Goal: Task Accomplishment & Management: Manage account settings

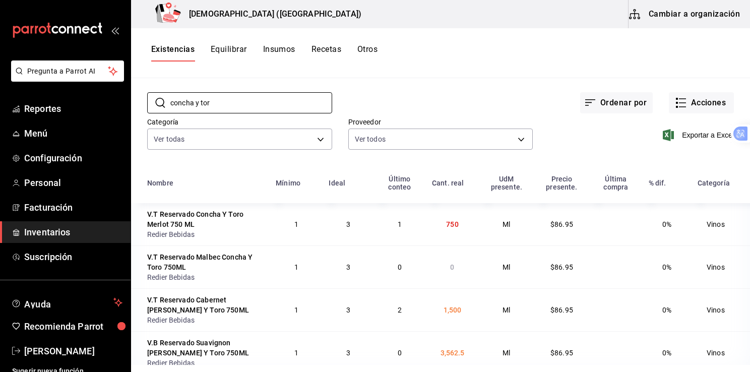
scroll to position [46, 0]
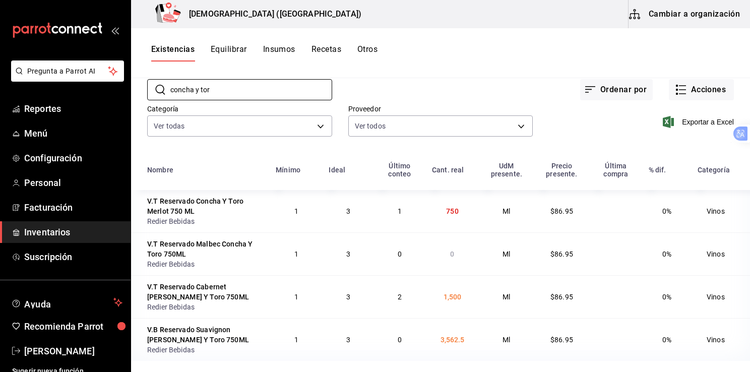
type input "concha y tor"
click at [464, 102] on div "Proveedor Ver todos bdb16657-472d-495b-923f-27c6acf06869,26f6383f-670c-4413-8f1…" at bounding box center [432, 113] width 201 height 51
click at [207, 213] on div "V.T Reservado Concha Y Toro Merlot 750 ML" at bounding box center [205, 206] width 116 height 20
click at [185, 212] on div "V.T Reservado Concha Y Toro Merlot 750 ML" at bounding box center [205, 206] width 116 height 20
click at [687, 17] on font "Cambiar a organización" at bounding box center [694, 14] width 91 height 14
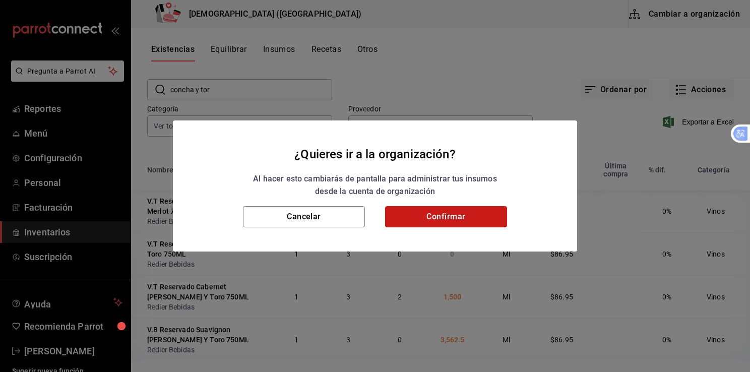
click at [450, 214] on button "Confirmar" at bounding box center [446, 216] width 122 height 21
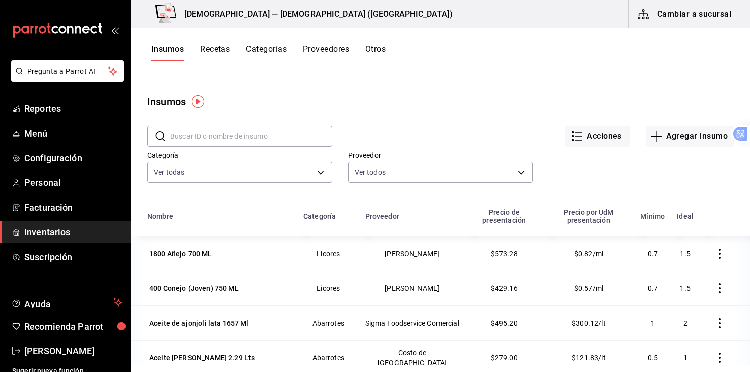
click at [280, 137] on input "text" at bounding box center [251, 136] width 162 height 20
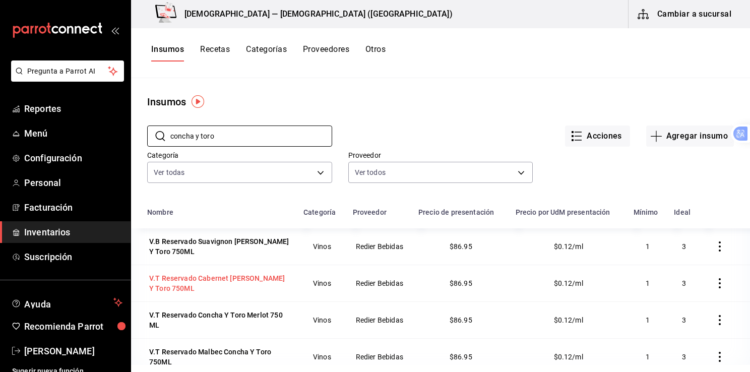
type input "concha y toro"
click at [223, 279] on div "V.T Reservado Cabernet [PERSON_NAME] Y Toro 750ML" at bounding box center [219, 283] width 140 height 20
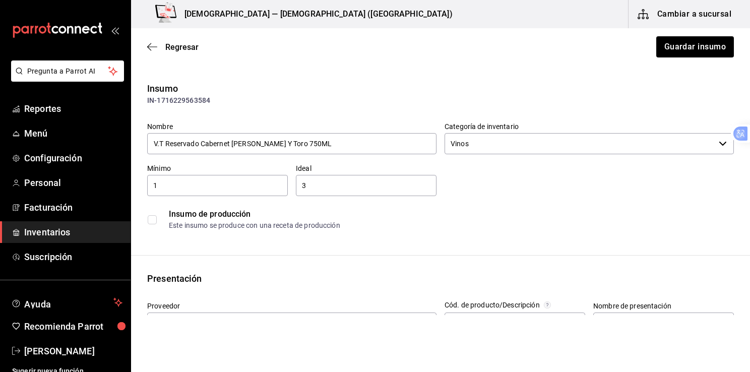
type input "$100.86"
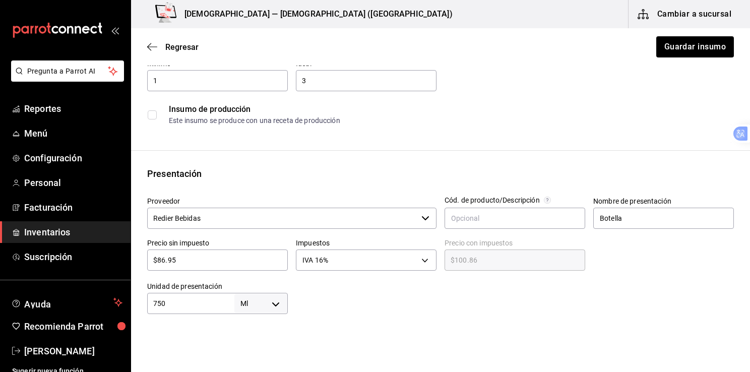
scroll to position [83, 0]
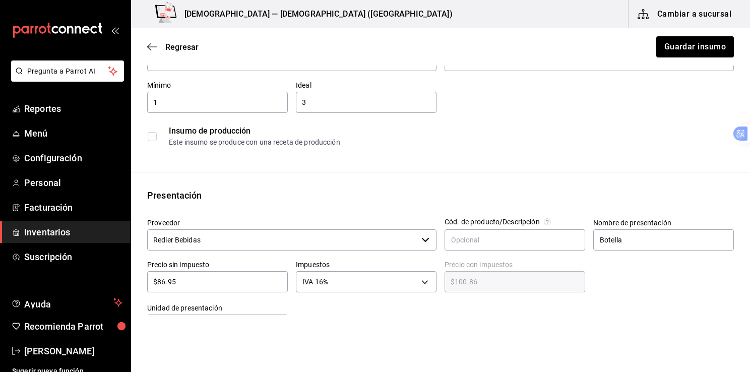
click at [143, 49] on div "Regresar Guardar insumo" at bounding box center [440, 46] width 619 height 37
click at [147, 49] on div "Regresar Guardar insumo" at bounding box center [440, 46] width 619 height 37
click at [153, 47] on icon "button" at bounding box center [152, 46] width 10 height 9
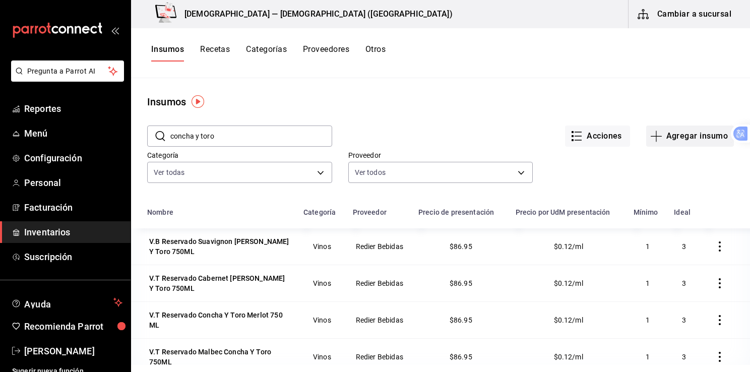
click at [666, 132] on font "Agregar insumo" at bounding box center [696, 136] width 61 height 9
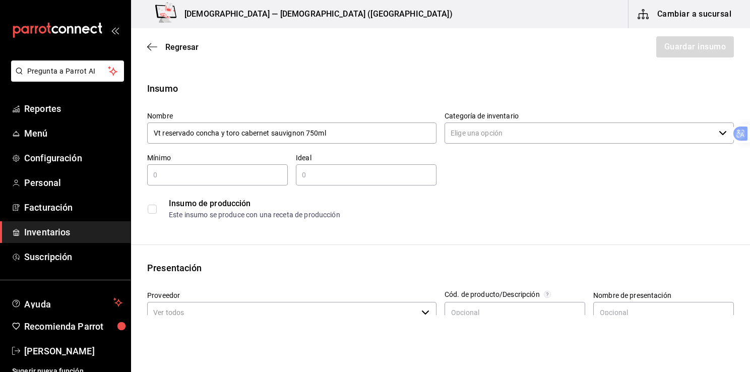
type input "Vt reservado concha y toro cabernet sauvignon 750ml"
click at [660, 129] on input "Categoría de inventario" at bounding box center [579, 132] width 270 height 21
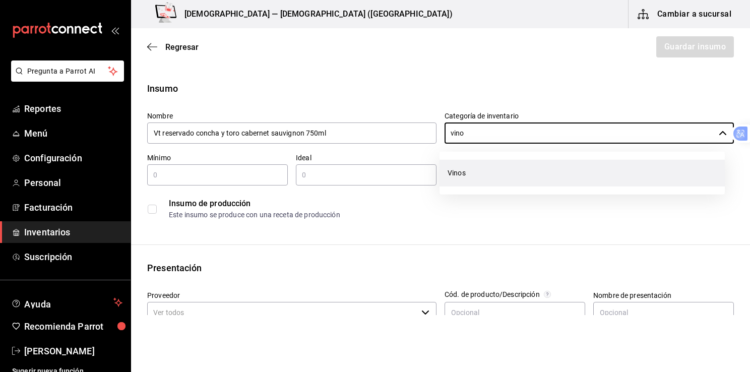
click at [502, 170] on li "Vinos" at bounding box center [581, 173] width 285 height 27
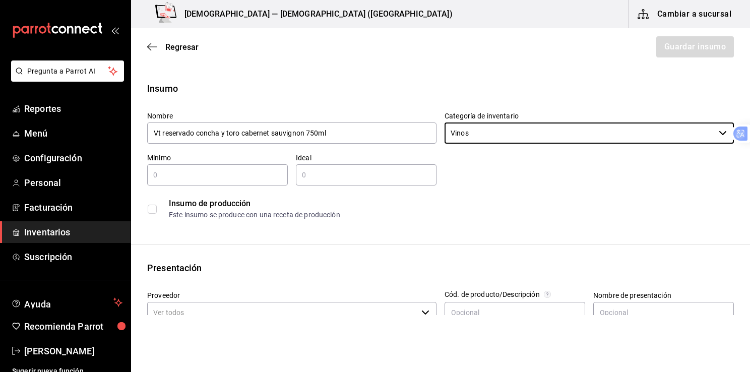
type input "Vinos"
click at [242, 175] on input "text" at bounding box center [217, 175] width 141 height 12
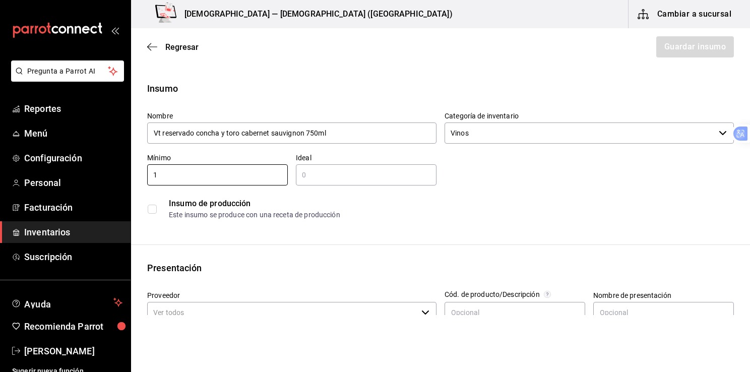
type input "1"
click at [306, 175] on input "text" at bounding box center [366, 175] width 141 height 12
type input "2"
click at [562, 222] on div "Insumo de producción Este insumo se produce con una receta de producción" at bounding box center [440, 209] width 587 height 31
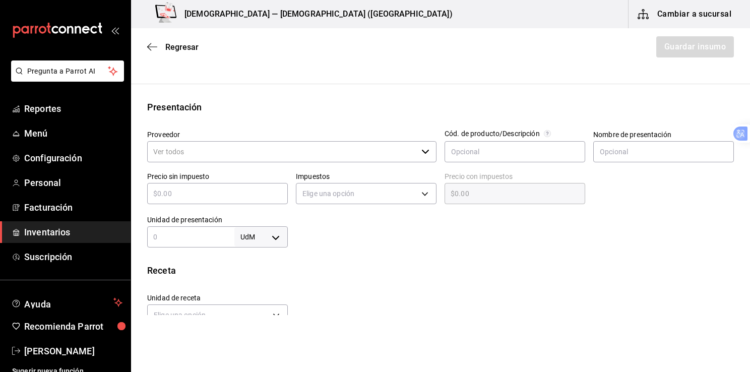
scroll to position [160, 0]
click at [619, 159] on input "text" at bounding box center [663, 152] width 141 height 21
type input "Botella"
click at [194, 145] on input "Proveedor" at bounding box center [282, 152] width 270 height 21
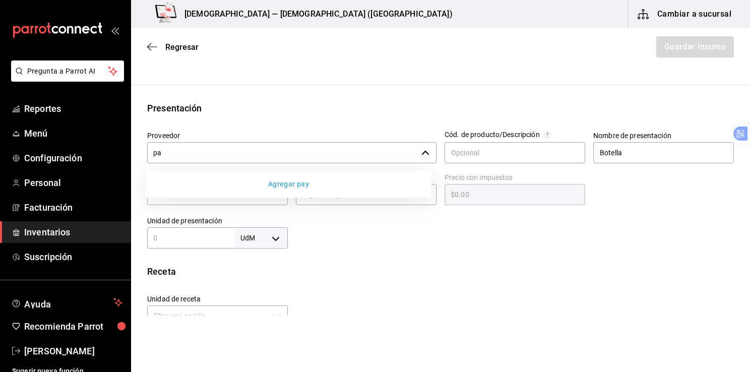
type input "p"
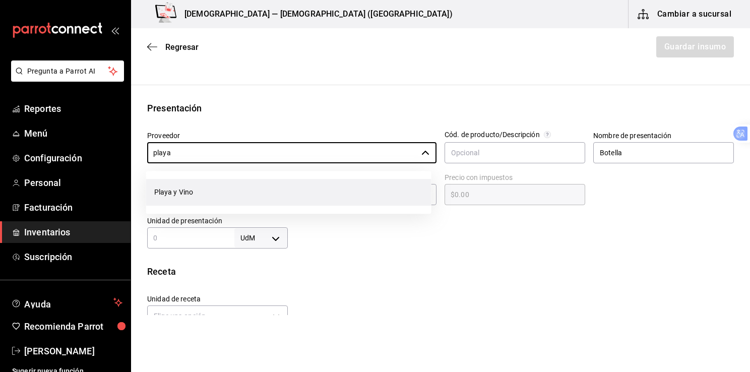
click at [181, 190] on li "Playa y Vino" at bounding box center [288, 192] width 285 height 27
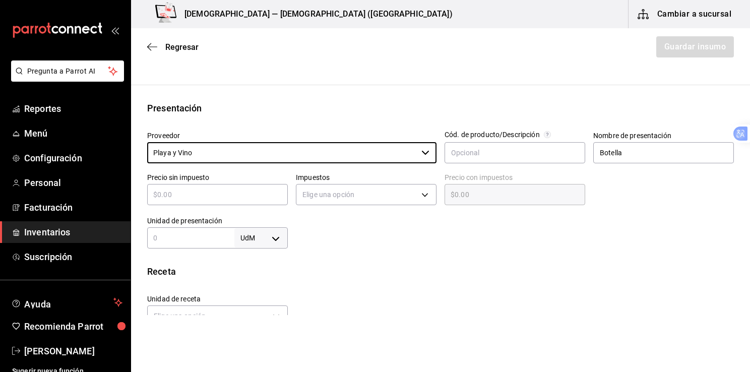
type input "Playa y Vino"
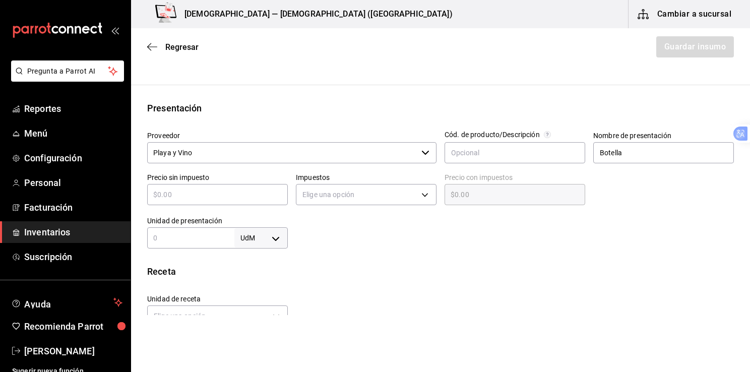
click at [182, 192] on input "text" at bounding box center [217, 194] width 141 height 12
type input "$1"
type input "$1.00"
type input "$15"
type input "$15.00"
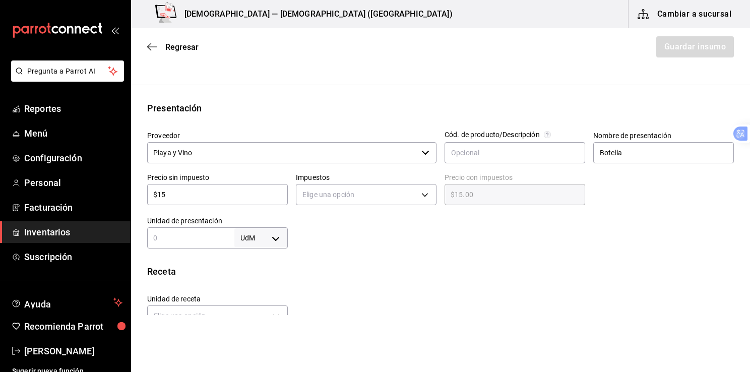
type input "$155"
type input "$155.00"
type input "$155.04"
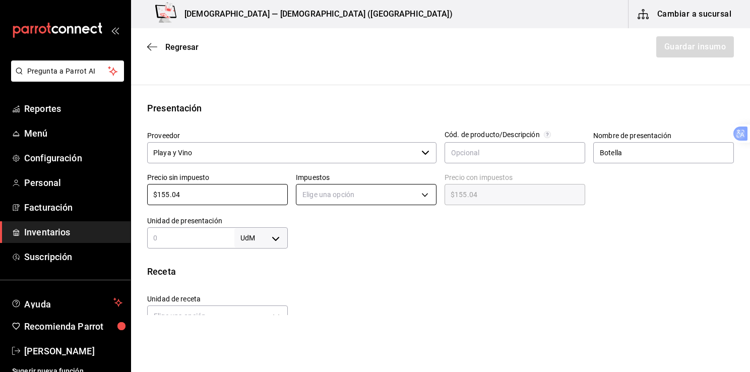
click at [418, 199] on body "Pregunta a Parrot AI Reportes Menú Configuración Personal Facturación Inventari…" at bounding box center [375, 157] width 750 height 315
click at [326, 257] on li "IVA 16%" at bounding box center [363, 258] width 138 height 17
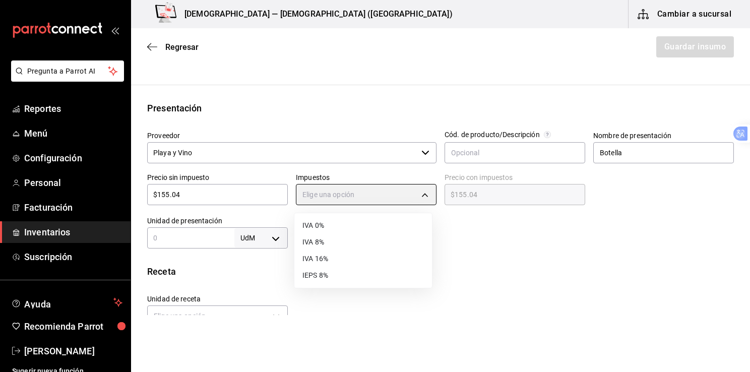
type input "IVA_16"
type input "$179.85"
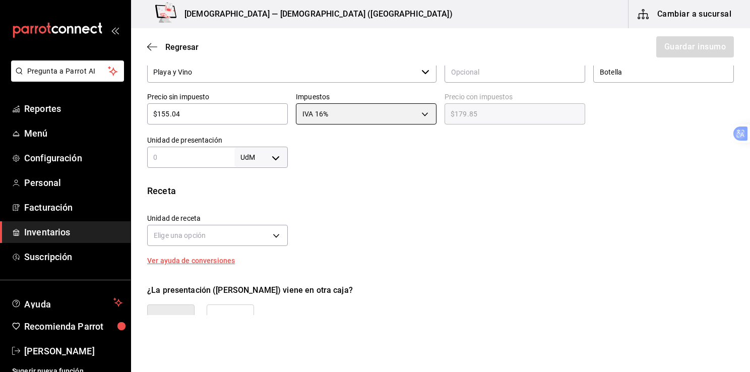
scroll to position [238, 0]
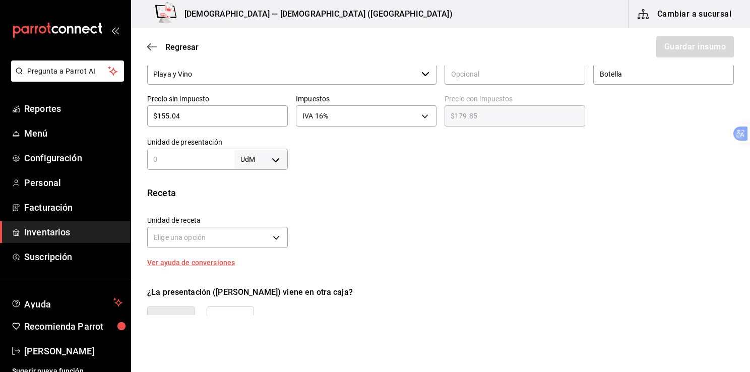
click at [222, 155] on input "text" at bounding box center [190, 159] width 87 height 12
type input "750"
click at [275, 159] on body "Pregunta a Parrot AI Reportes Menú Configuración Personal Facturación Inventari…" at bounding box center [375, 157] width 750 height 315
click at [250, 255] on li "Ml" at bounding box center [259, 255] width 52 height 17
type input "MILLILITER"
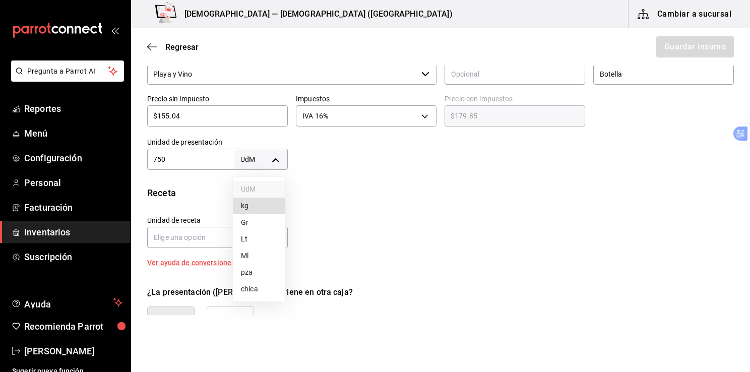
type input "MILLILITER"
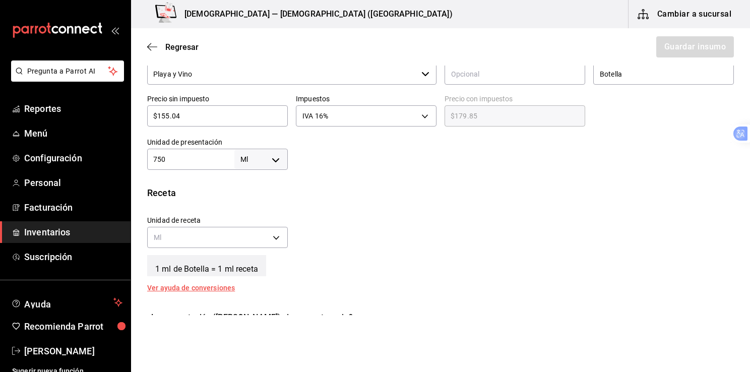
type input "750"
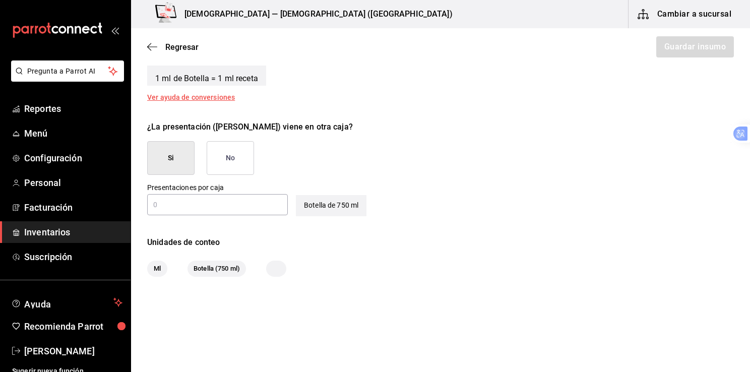
scroll to position [438, 0]
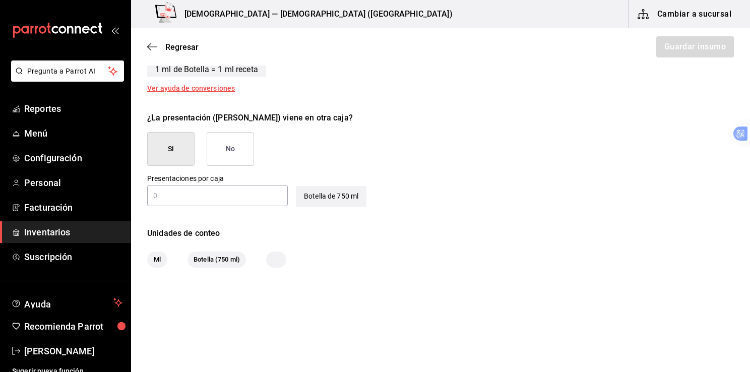
click at [183, 189] on input "text" at bounding box center [217, 195] width 141 height 12
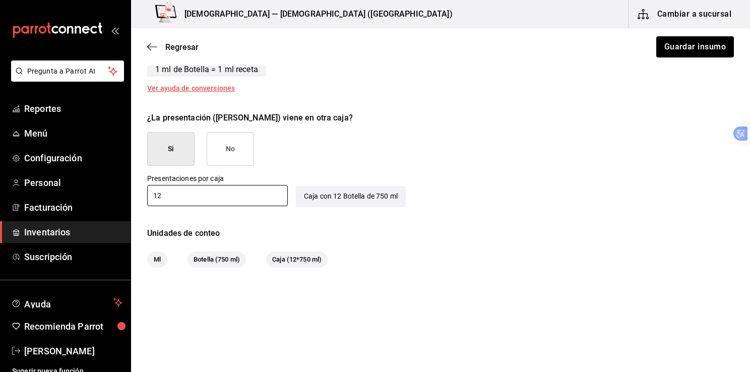
type input "12"
click at [439, 249] on div "Unidades de conteo Ml Botella (750 ml) Caja (12*750 ml)" at bounding box center [440, 247] width 619 height 40
click at [677, 44] on button "Guardar insumo" at bounding box center [694, 46] width 79 height 21
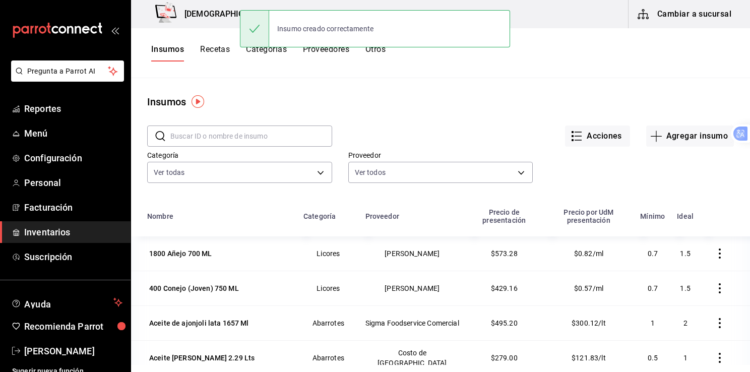
click at [263, 131] on input "text" at bounding box center [251, 136] width 162 height 20
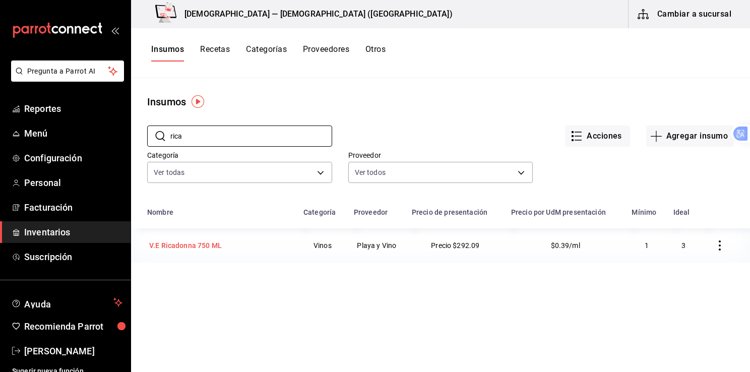
type input "rica"
click at [182, 244] on div "V.E Ricadonna 750 ML" at bounding box center [185, 245] width 73 height 10
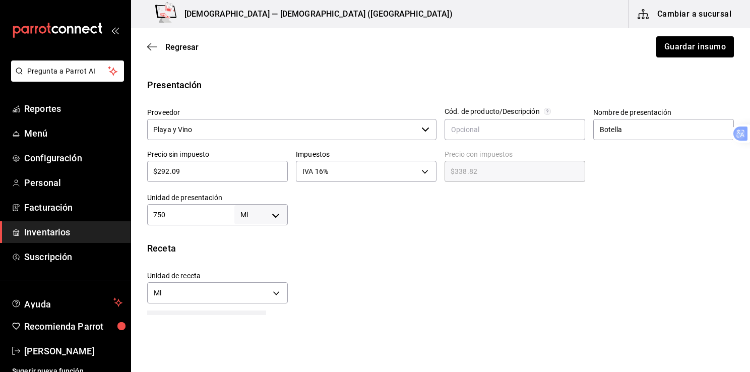
scroll to position [191, 0]
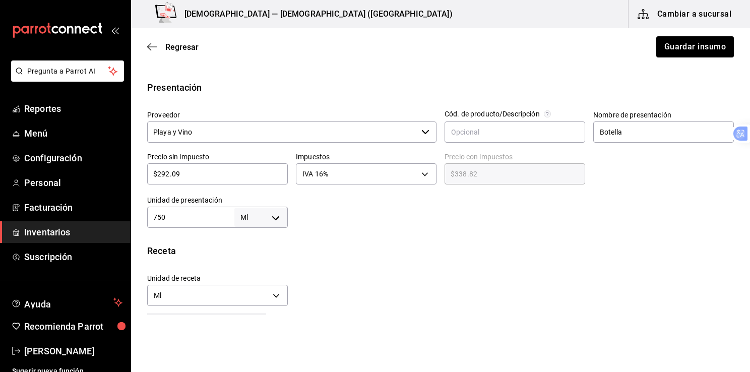
click at [235, 168] on input "$292.09" at bounding box center [217, 174] width 141 height 12
type input "$292.0"
type input "$338.72"
type input "$29"
type input "$33.64"
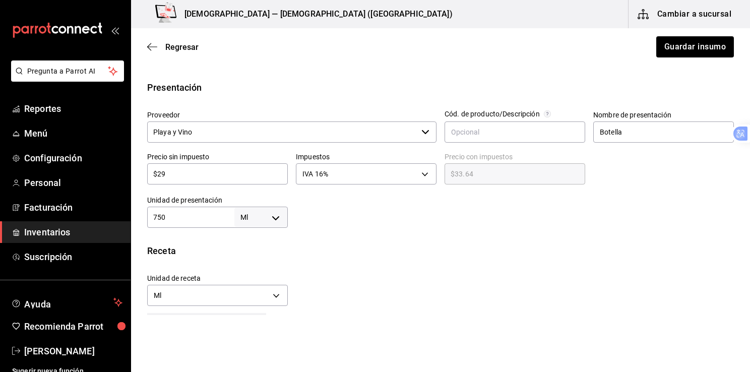
type input "$2"
type input "$2.32"
type input "$0.00"
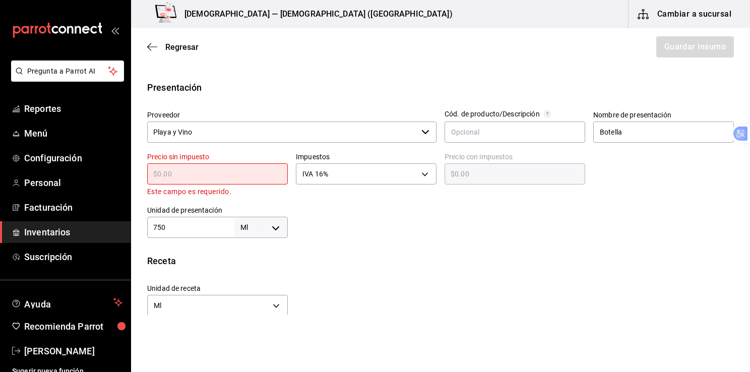
type input "$3"
type input "$3.48"
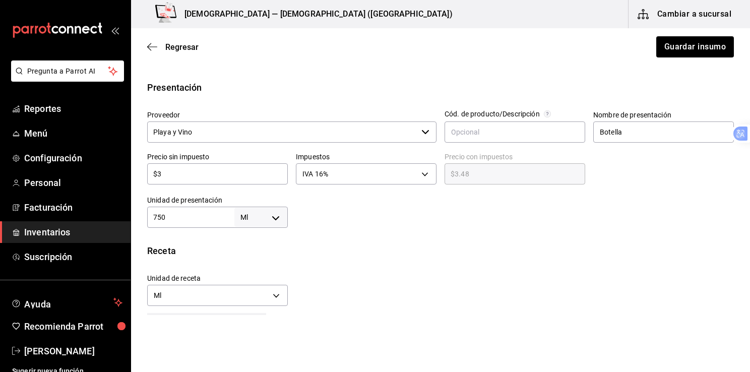
type input "$32"
type input "$37.12"
type input "$324"
type input "$375.84"
type input "$324.8"
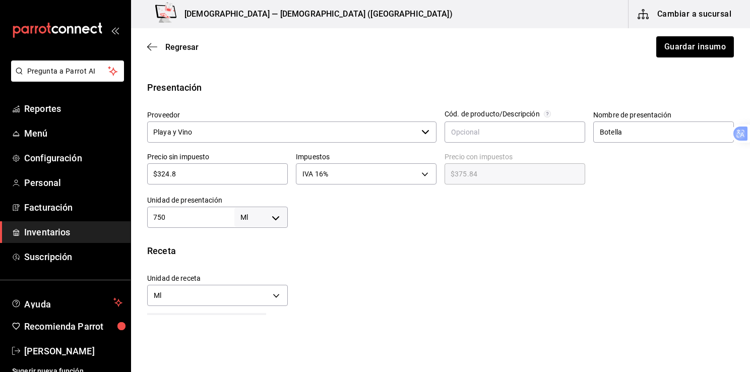
type input "$376.77"
type input "$324.81"
type input "$376.78"
type input "$324.81"
click at [676, 41] on button "Guardar insumo" at bounding box center [694, 46] width 79 height 21
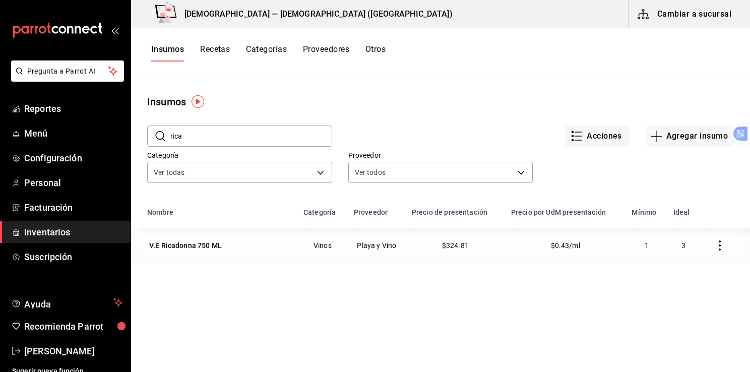
click at [226, 134] on input "rica" at bounding box center [251, 136] width 162 height 20
type input "r"
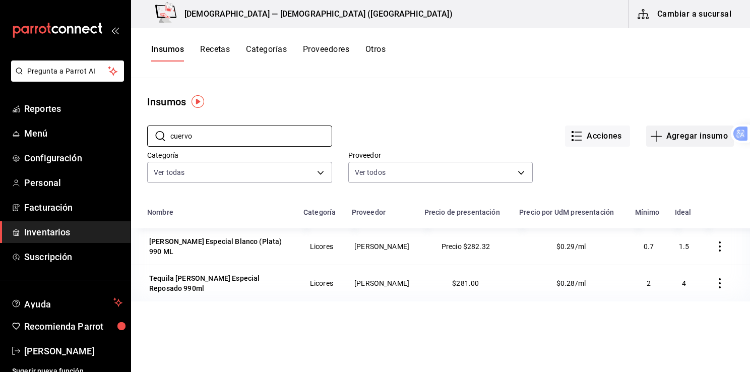
type input "cuervo"
click at [670, 133] on font "Agregar insumo" at bounding box center [696, 136] width 61 height 9
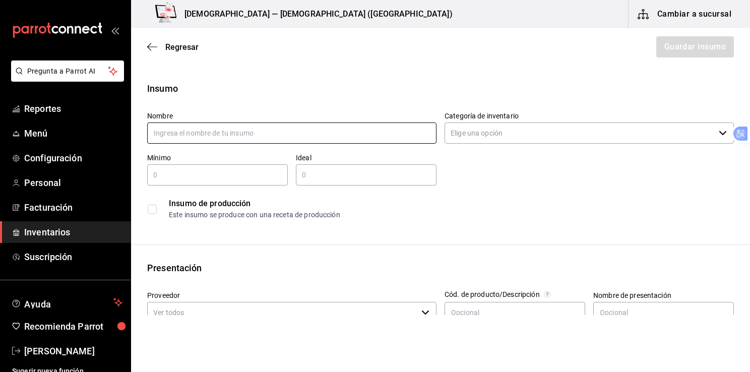
click at [220, 133] on input "text" at bounding box center [291, 132] width 289 height 21
type input "c"
type input "t"
type input "j"
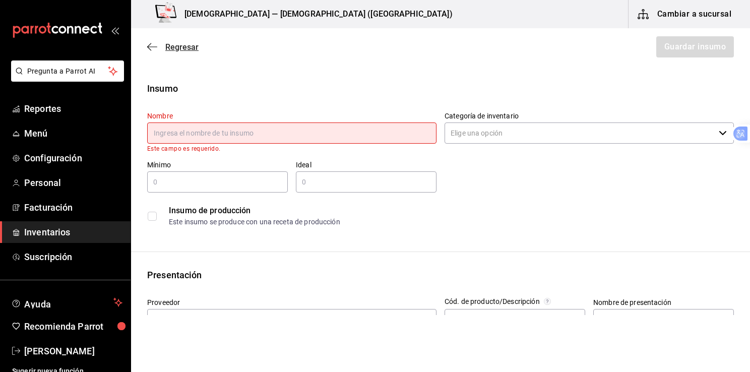
click at [150, 47] on icon "button" at bounding box center [152, 46] width 10 height 9
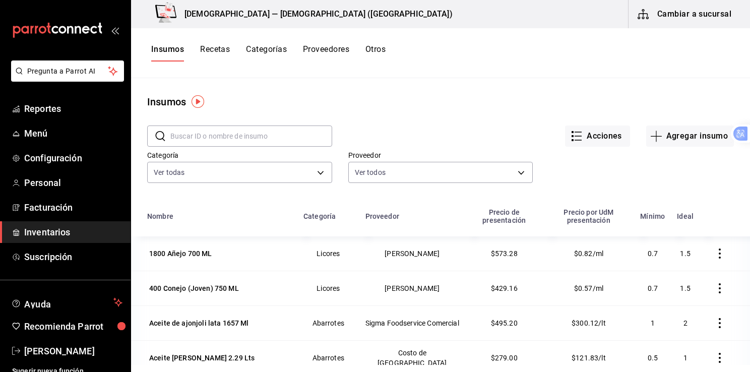
click at [187, 138] on input "text" at bounding box center [251, 136] width 162 height 20
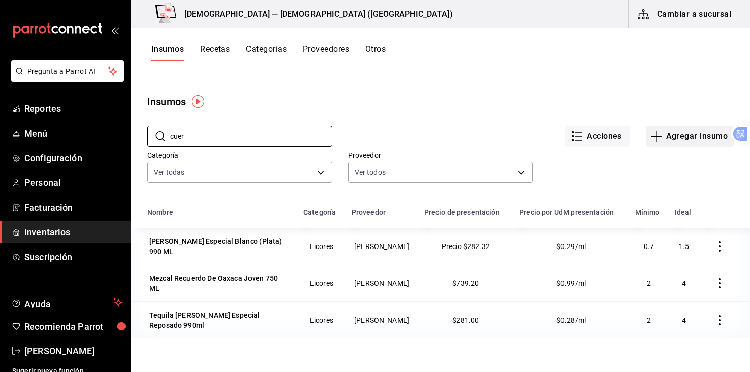
type input "cuer"
click at [675, 137] on font "Agregar insumo" at bounding box center [696, 136] width 61 height 9
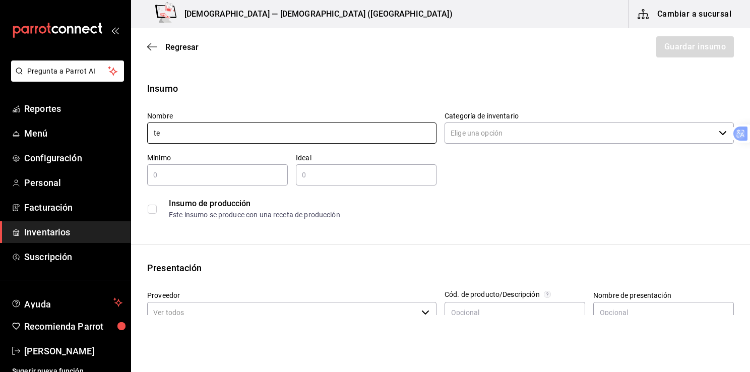
type input "t"
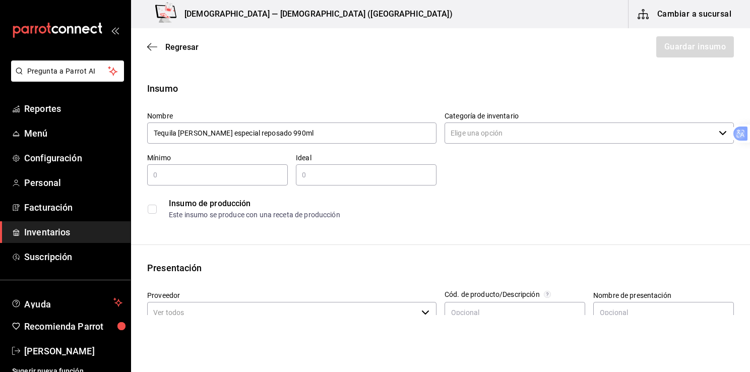
type input "Tequila [PERSON_NAME] especial reposado 990ml"
click at [540, 131] on input "Categoría de inventario" at bounding box center [579, 132] width 270 height 21
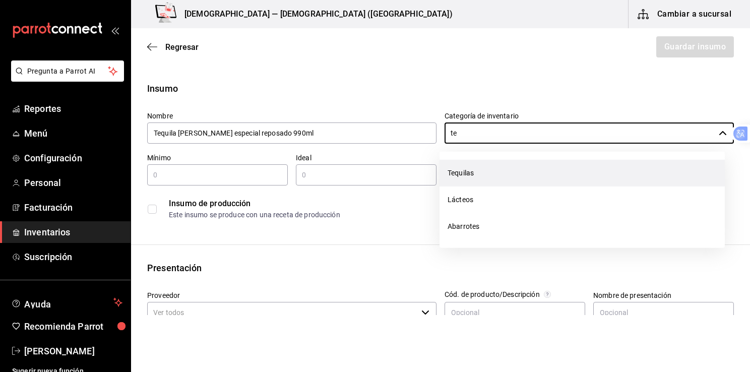
click at [477, 174] on li "Tequilas" at bounding box center [581, 173] width 285 height 27
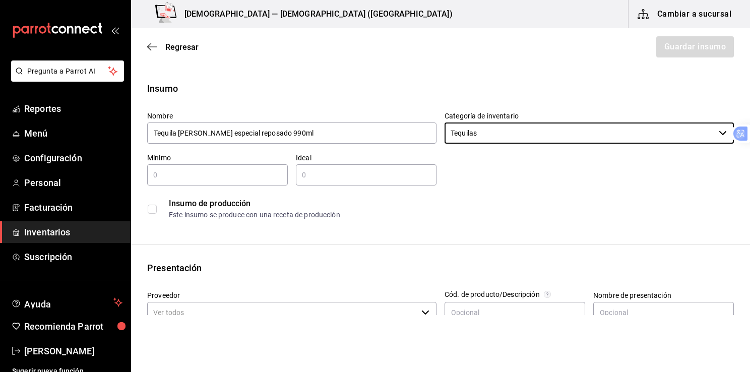
type input "Tequilas"
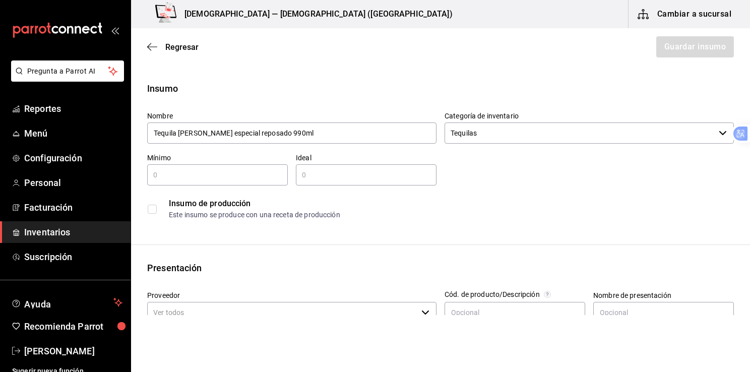
click at [237, 172] on input "text" at bounding box center [217, 175] width 141 height 12
type input "1"
click at [303, 173] on input "text" at bounding box center [366, 175] width 141 height 12
type input "2"
click at [523, 200] on div "Insumo de producción" at bounding box center [451, 204] width 564 height 12
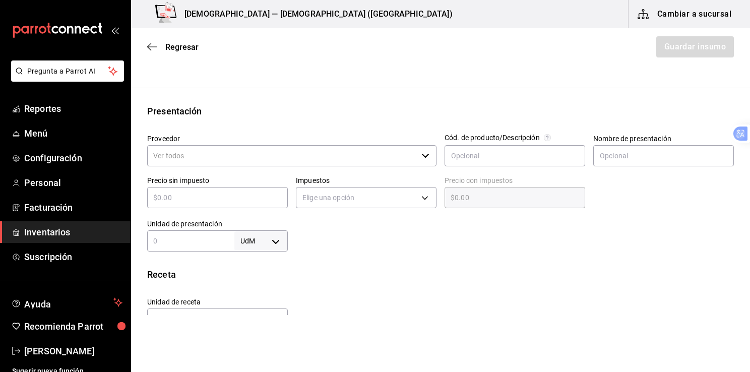
scroll to position [153, 0]
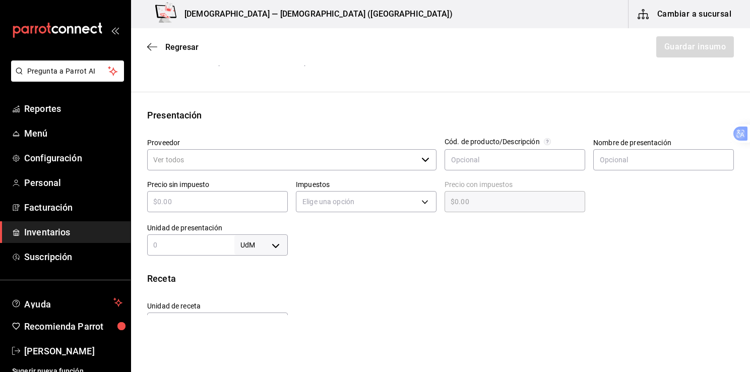
click at [266, 159] on input "Proveedor" at bounding box center [282, 159] width 270 height 21
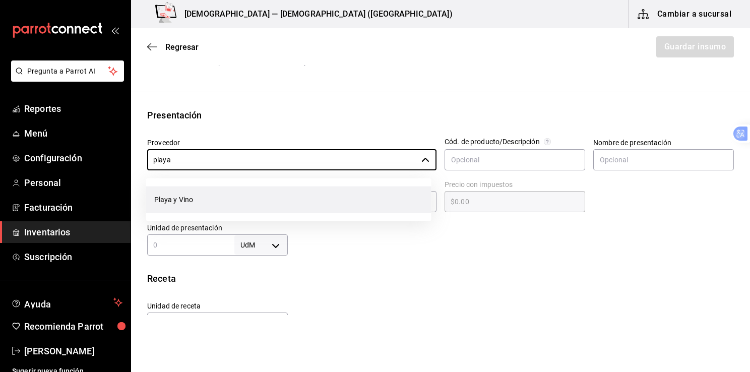
click at [177, 201] on li "Playa y Vino" at bounding box center [288, 199] width 285 height 27
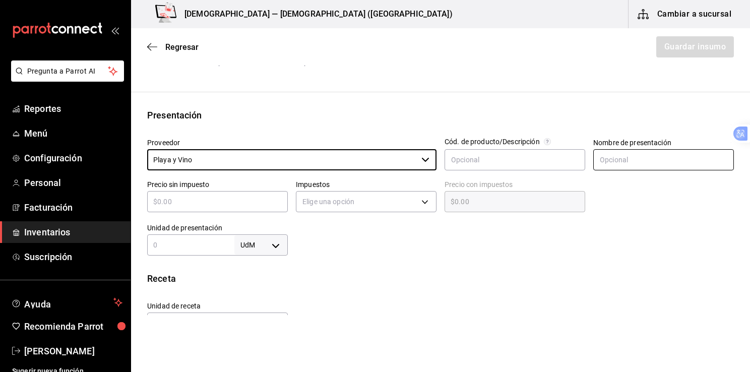
type input "Playa y Vino"
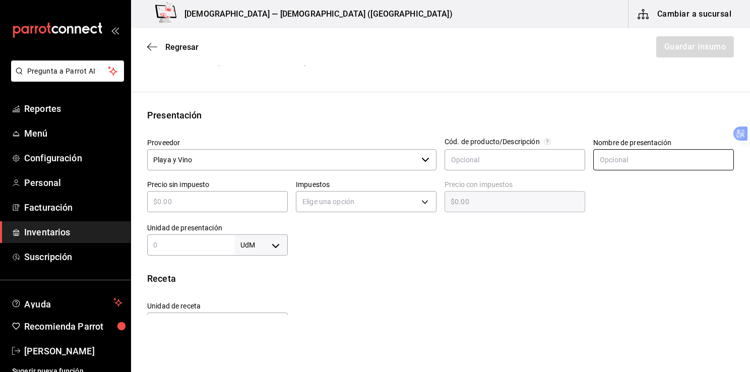
click at [600, 166] on input "text" at bounding box center [663, 159] width 141 height 21
type input "Botella"
click at [209, 241] on input "text" at bounding box center [190, 245] width 87 height 12
type input "990"
click at [278, 243] on body "Pregunta a Parrot AI Reportes Menú Configuración Personal Facturación Inventari…" at bounding box center [375, 157] width 750 height 315
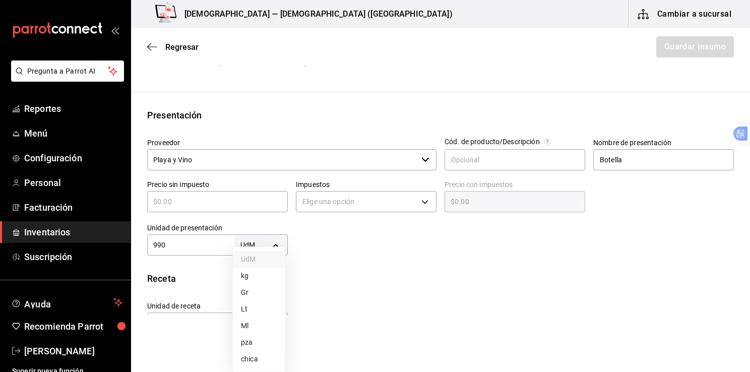
click at [253, 329] on li "Ml" at bounding box center [259, 325] width 52 height 17
type input "MILLILITER"
type input "990"
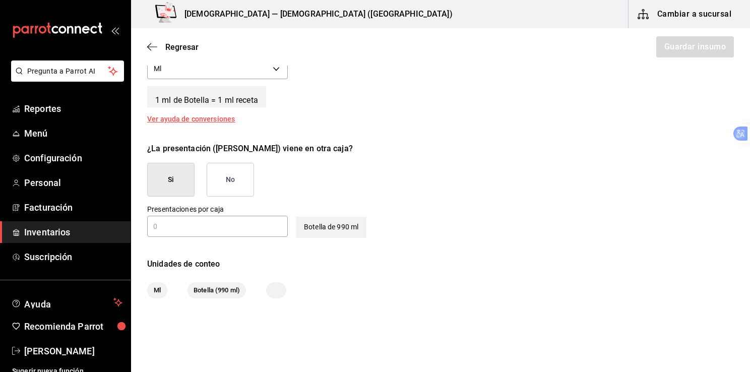
scroll to position [391, 0]
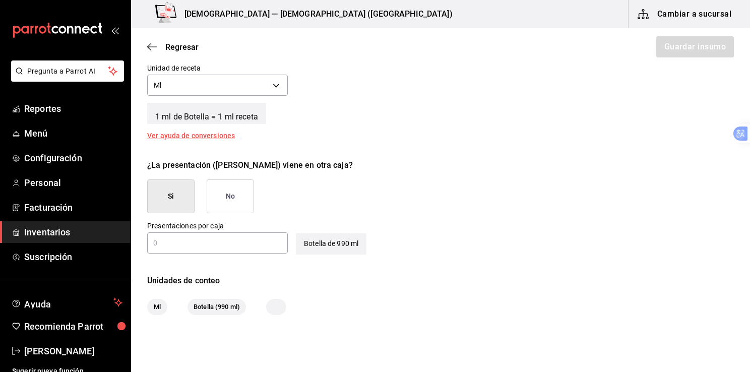
click at [187, 241] on input "text" at bounding box center [217, 243] width 141 height 12
type input "12"
click at [476, 176] on div "¿La presentación ([PERSON_NAME]) viene en otra caja? Si No" at bounding box center [436, 182] width 595 height 62
click at [163, 199] on button "Si" at bounding box center [170, 196] width 47 height 34
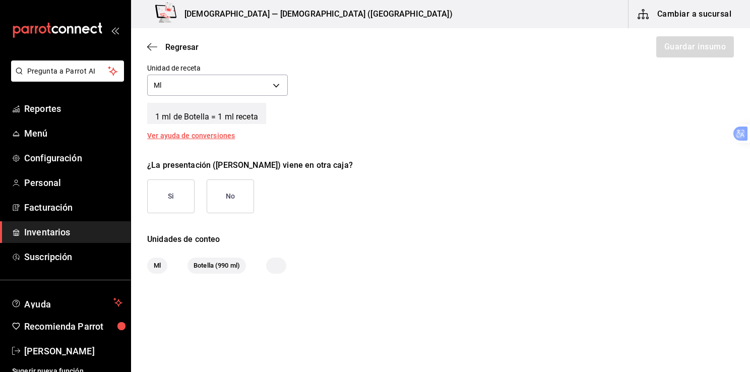
click at [170, 197] on button "Si" at bounding box center [170, 196] width 47 height 34
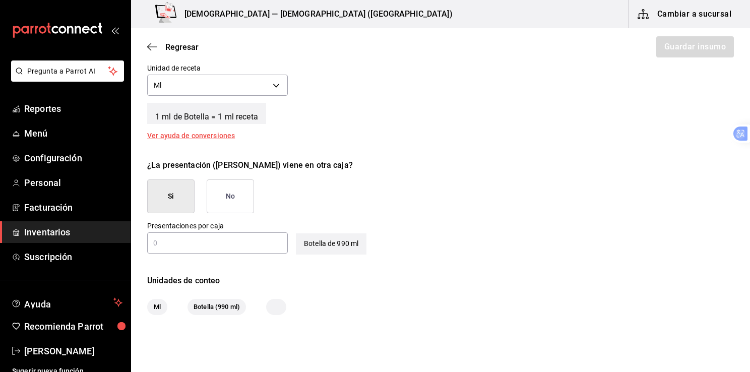
click at [161, 240] on input "text" at bounding box center [217, 243] width 141 height 12
type input "12"
click at [486, 185] on div "¿La presentación ([PERSON_NAME]) viene en otra caja? Si No" at bounding box center [436, 182] width 595 height 62
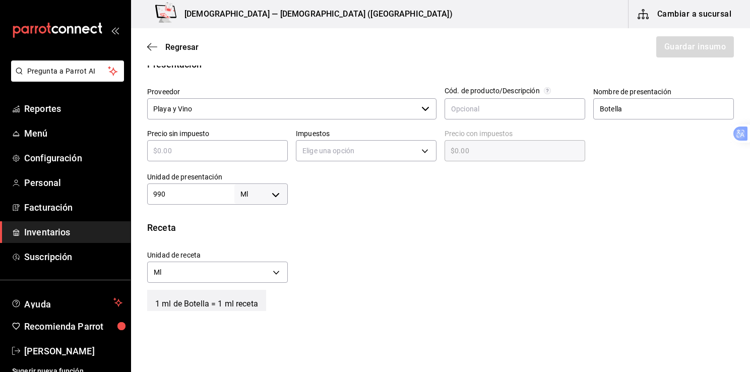
scroll to position [187, 0]
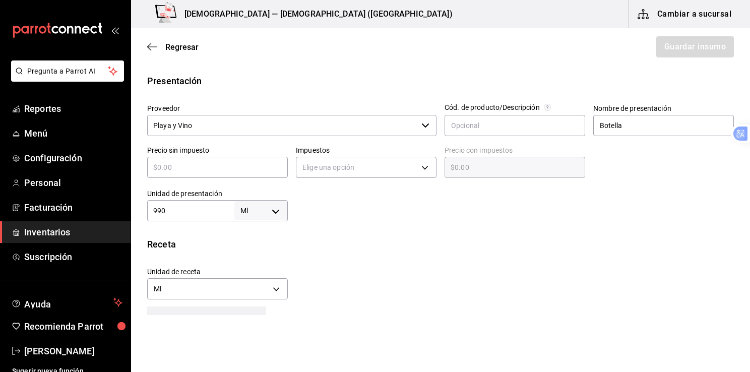
click at [181, 161] on input "text" at bounding box center [217, 167] width 141 height 12
type input "$2"
type input "$2.00"
type input "$22"
type input "$22.00"
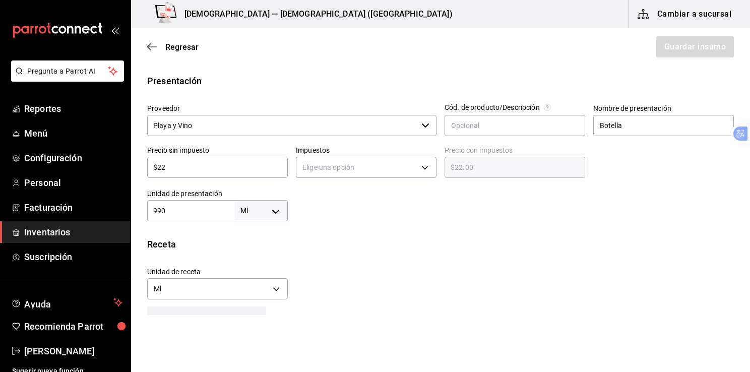
type input "$224"
type input "$224.00"
type input "$224.1"
type input "$224.10"
type input "$224.17"
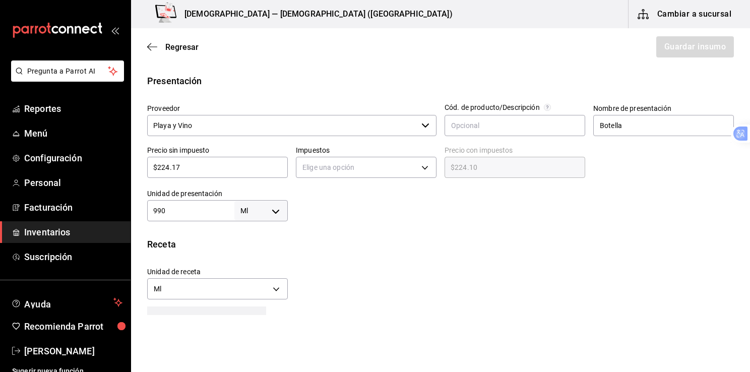
type input "$224.17"
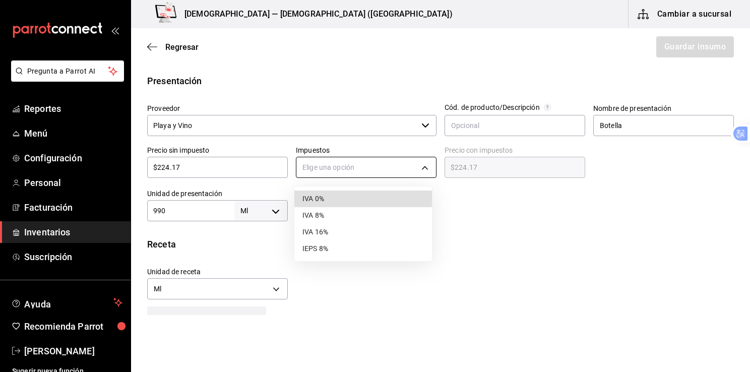
click at [419, 173] on body "Pregunta a Parrot AI Reportes Menú Configuración Personal Facturación Inventari…" at bounding box center [375, 157] width 750 height 315
click at [316, 231] on li "IVA 16%" at bounding box center [363, 232] width 138 height 17
type input "IVA_16"
type input "$260.04"
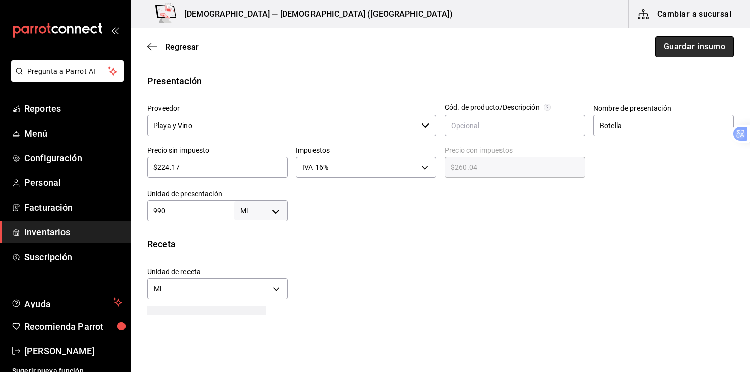
click at [679, 45] on button "Guardar insumo" at bounding box center [694, 46] width 79 height 21
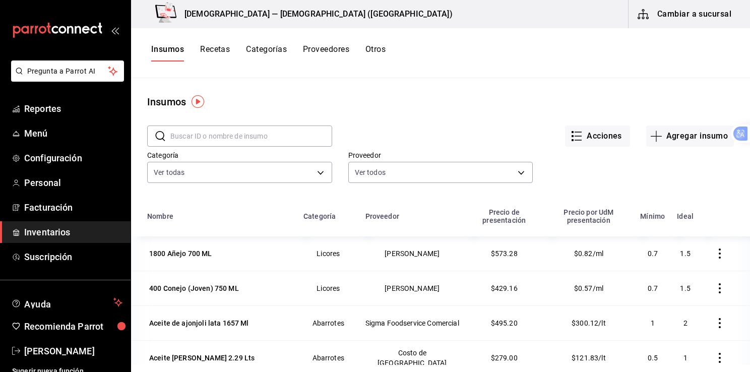
click at [232, 133] on input "text" at bounding box center [251, 136] width 162 height 20
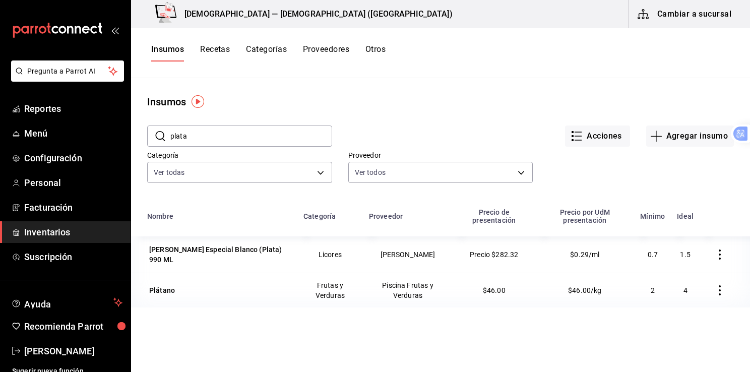
type input "plata"
click at [684, 133] on font "Agregar insumo" at bounding box center [696, 136] width 61 height 9
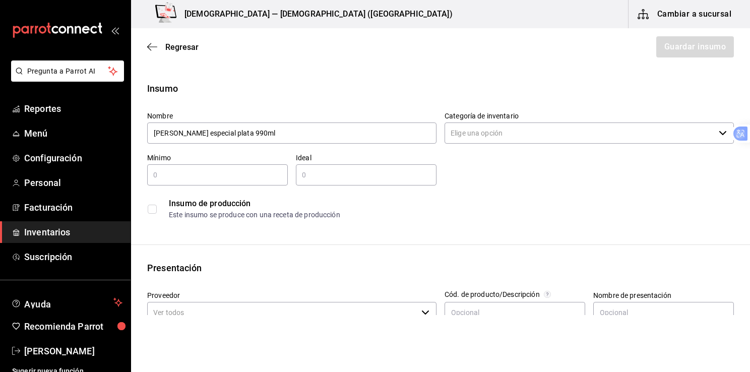
type input "[PERSON_NAME] especial plata 990ml"
click at [576, 132] on input "Categoría de inventario" at bounding box center [579, 132] width 270 height 21
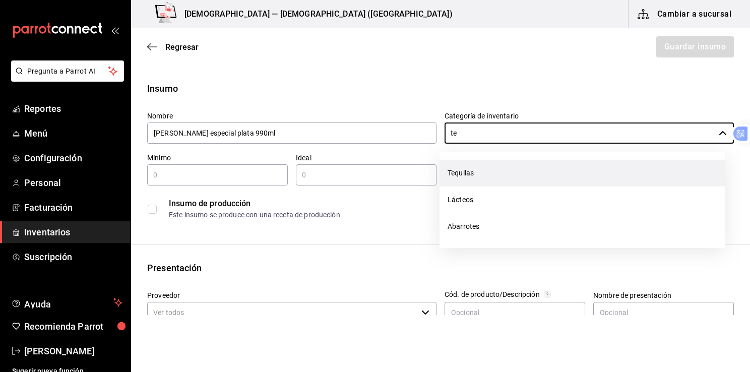
click at [471, 172] on li "Tequilas" at bounding box center [581, 173] width 285 height 27
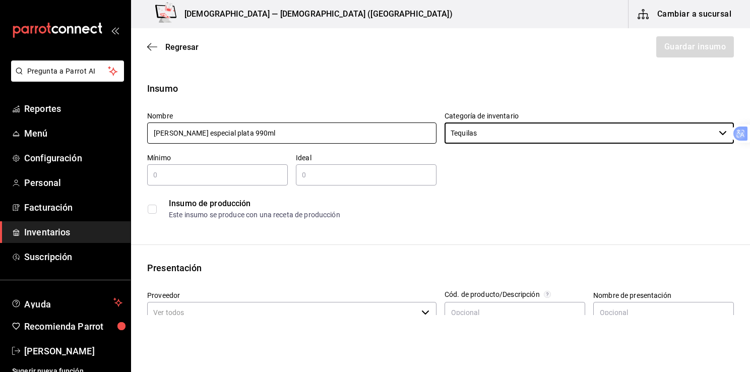
type input "Tequilas"
click at [153, 133] on input "[PERSON_NAME] especial plata 990ml" at bounding box center [291, 132] width 289 height 21
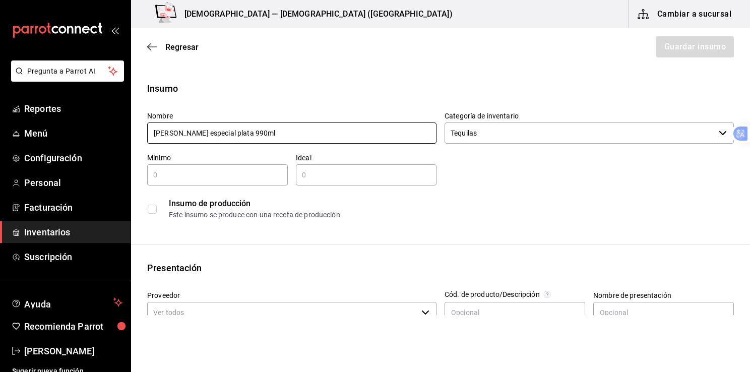
type input "[PERSON_NAME] especial plata 990ml"
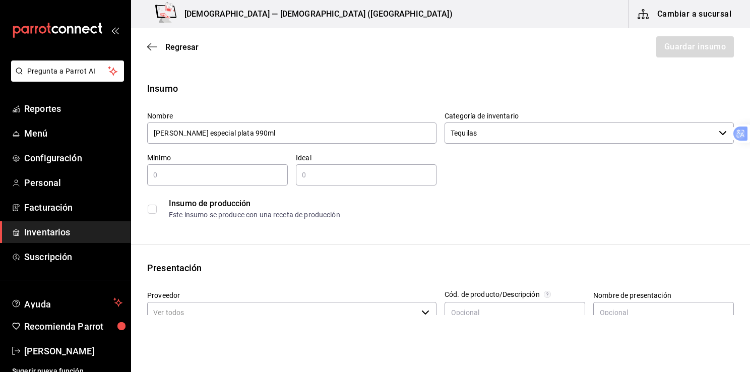
click at [259, 173] on input "text" at bounding box center [217, 175] width 141 height 12
type input "1"
click at [319, 170] on input "text" at bounding box center [366, 175] width 141 height 12
type input "2"
click at [545, 189] on div "Insumo de producción Este insumo se produce con una receta de producción" at bounding box center [436, 204] width 595 height 39
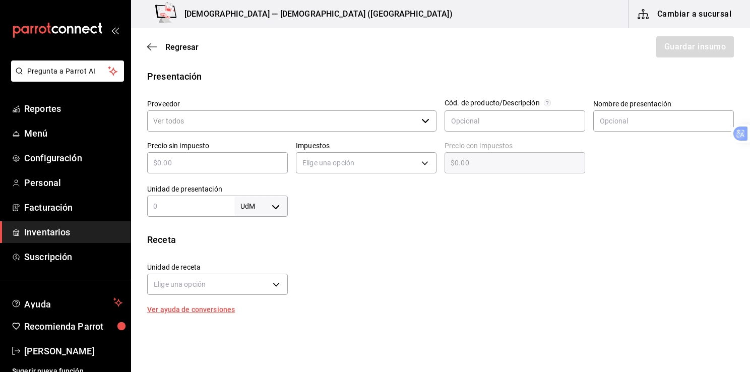
scroll to position [188, 0]
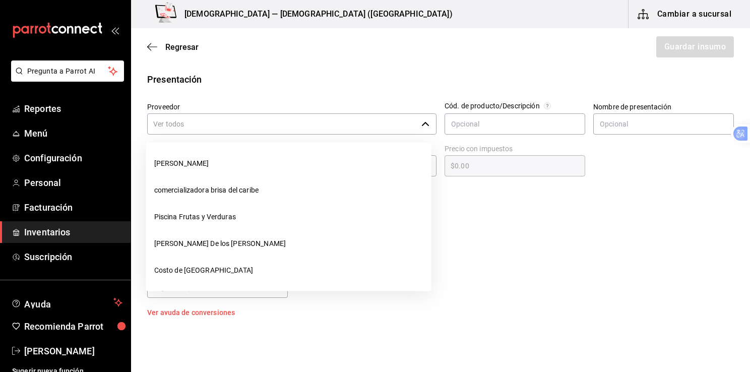
click at [277, 119] on input "Proveedor" at bounding box center [282, 123] width 270 height 21
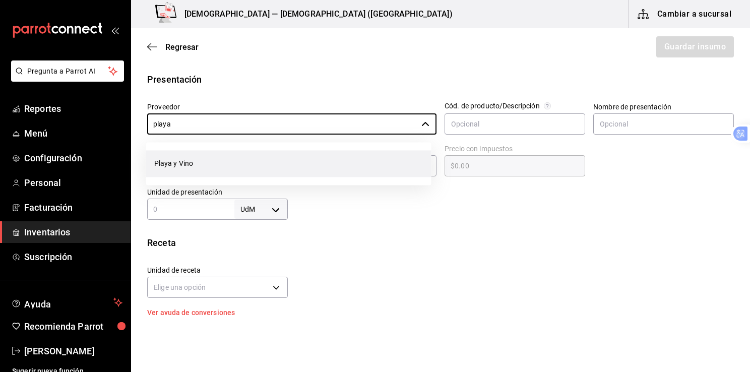
click at [191, 160] on li "Playa y Vino" at bounding box center [288, 163] width 285 height 27
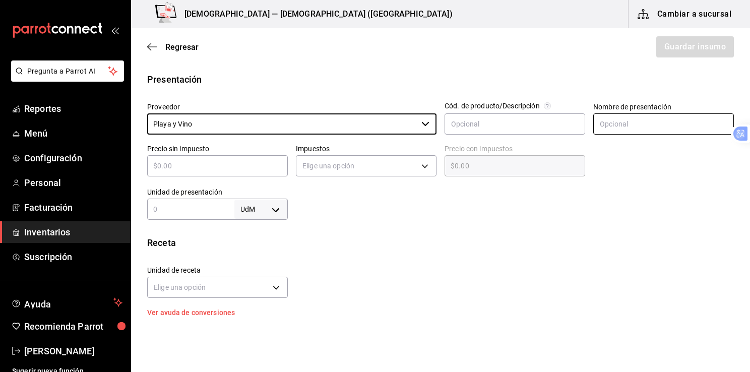
type input "Playa y Vino"
click at [607, 119] on input "text" at bounding box center [663, 123] width 141 height 21
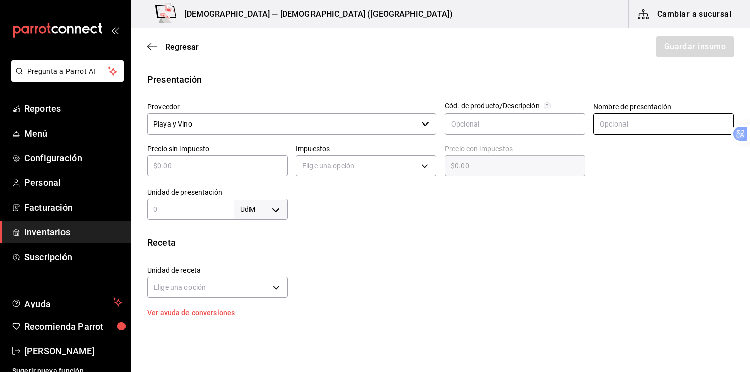
type input "Botella"
click at [253, 166] on input "text" at bounding box center [217, 166] width 141 height 12
type input "$2"
type input "$2.00"
type input "$28"
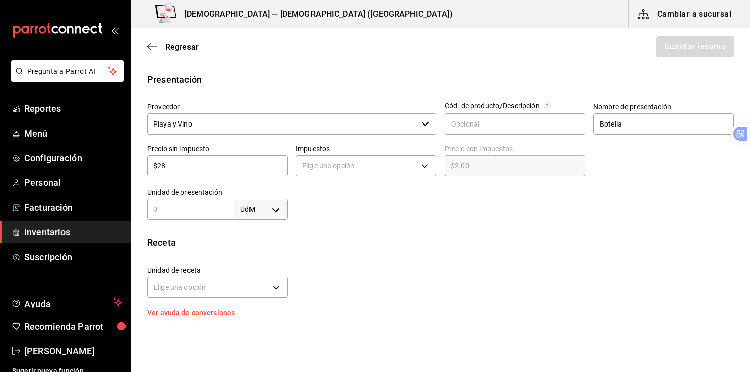
type input "$28.00"
type input "$285"
type input "$285.00"
type input "$285.02"
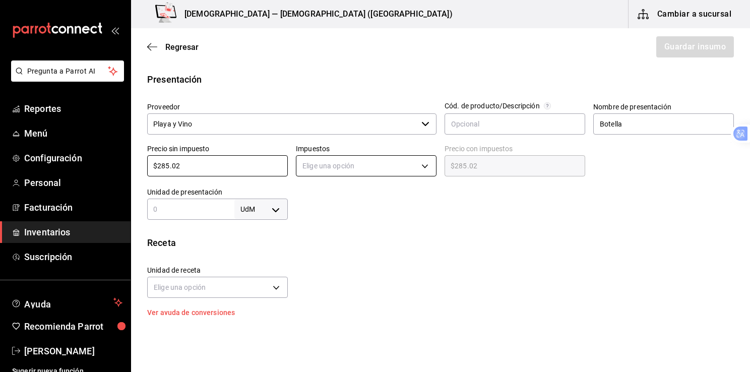
type input "$285.02"
click at [419, 167] on body "Pregunta a Parrot AI Reportes Menú Configuración Personal Facturación Inventari…" at bounding box center [375, 157] width 750 height 315
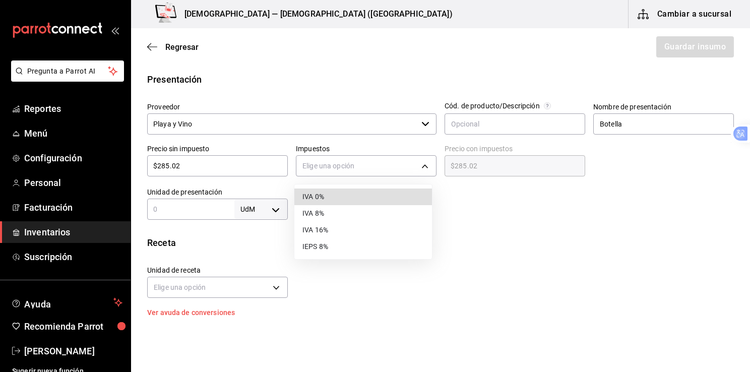
click at [331, 228] on li "IVA 16%" at bounding box center [363, 230] width 138 height 17
type input "IVA_16"
type input "$330.62"
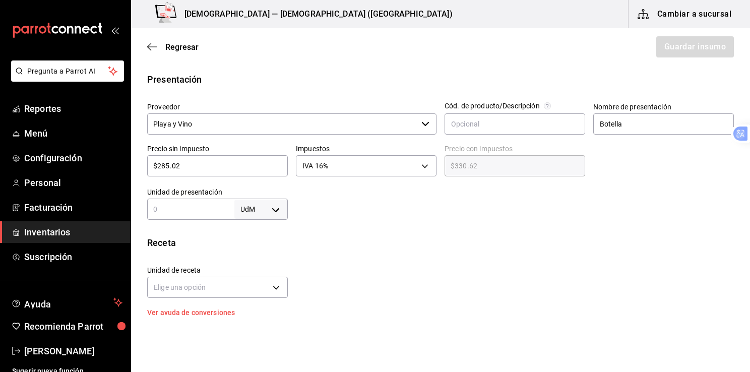
click at [173, 209] on input "text" at bounding box center [190, 209] width 87 height 12
type input "990"
click at [272, 213] on body "Pregunta a Parrot AI Reportes Menú Configuración Personal Facturación Inventari…" at bounding box center [375, 157] width 750 height 315
click at [250, 307] on li "Ml" at bounding box center [259, 305] width 52 height 17
type input "MILLILITER"
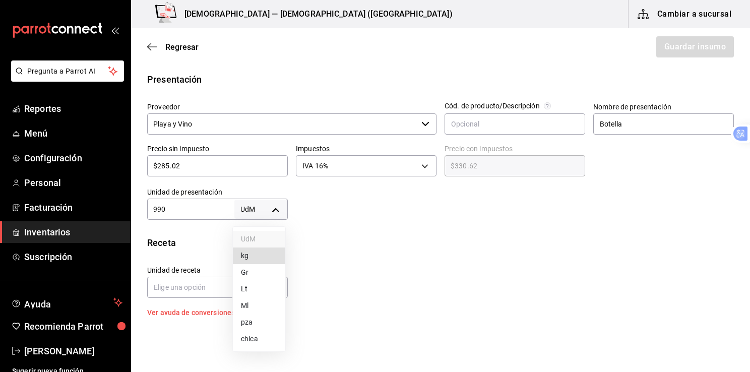
type input "MILLILITER"
type input "990"
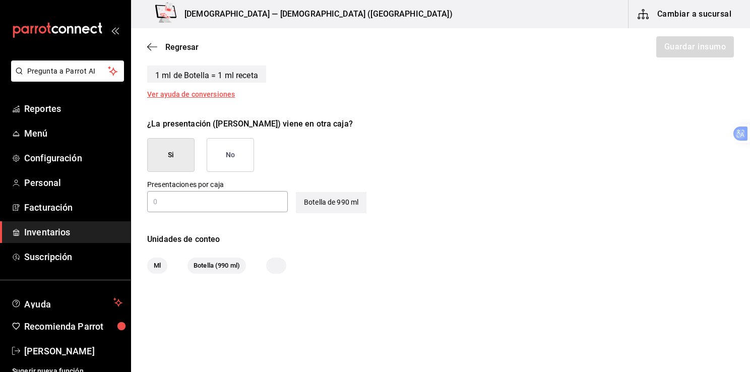
scroll to position [438, 0]
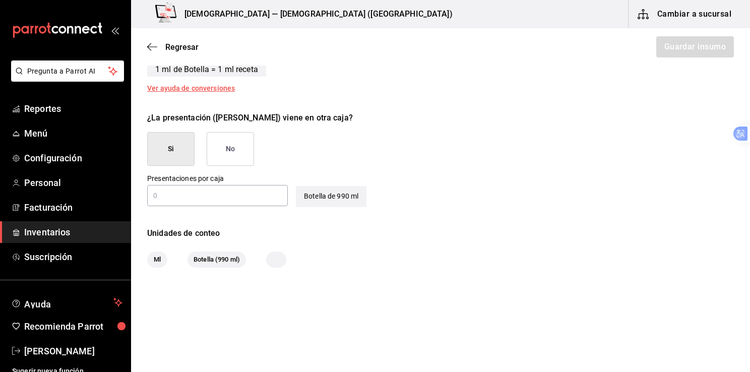
click at [232, 194] on input "text" at bounding box center [217, 195] width 141 height 12
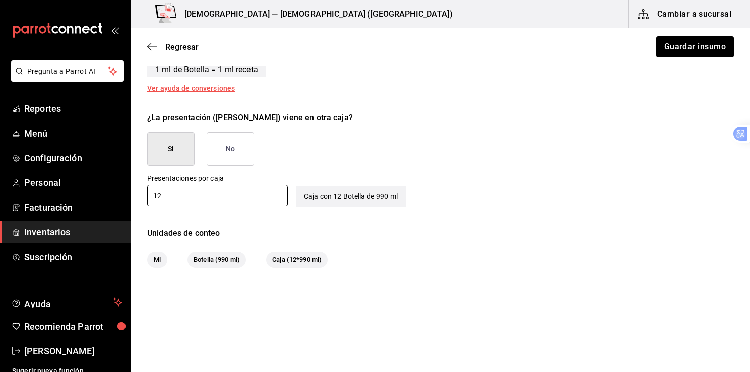
type input "12"
click at [478, 263] on div "Ml Botella (990 ml) Caja (12*990 ml)" at bounding box center [440, 259] width 587 height 16
click at [678, 48] on button "Guardar insumo" at bounding box center [694, 46] width 79 height 21
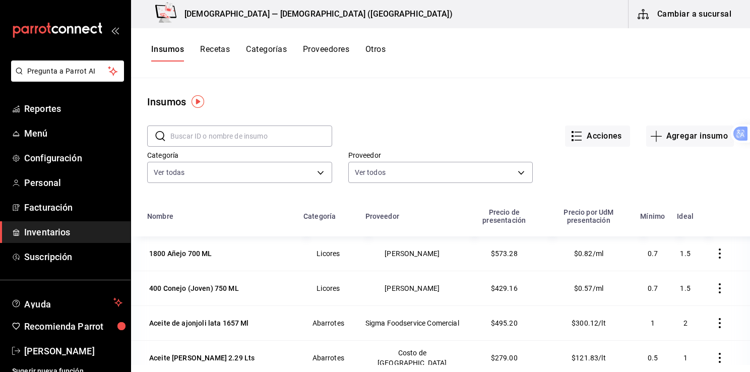
click at [236, 134] on input "text" at bounding box center [251, 136] width 162 height 20
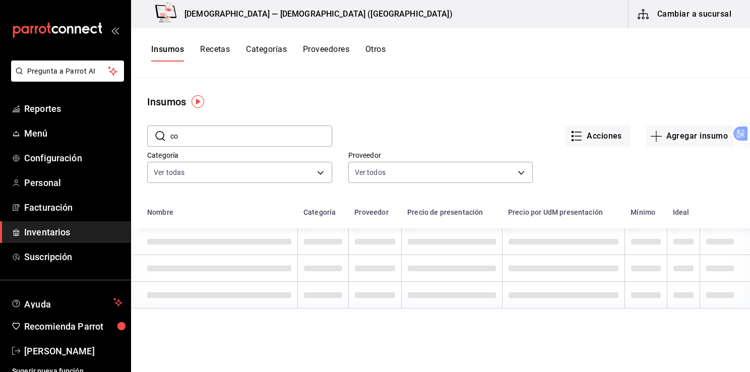
type input "c"
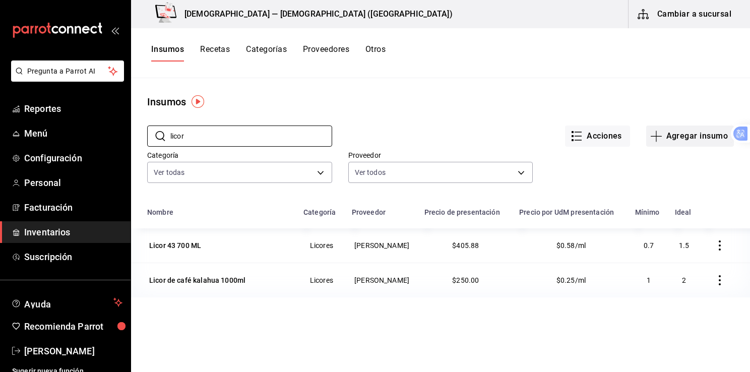
type input "licor"
click at [677, 138] on font "Agregar insumo" at bounding box center [696, 136] width 61 height 9
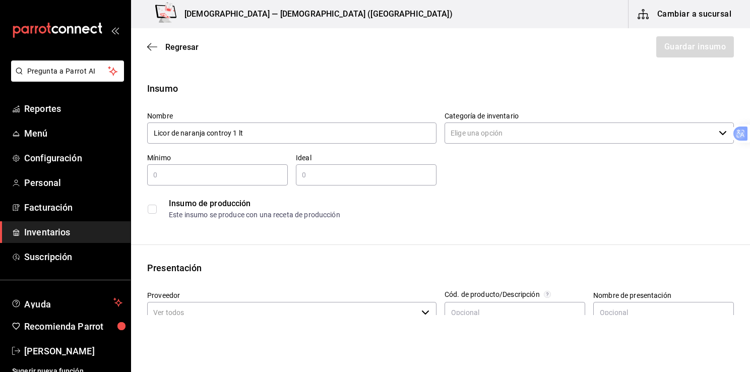
type input "Licor de naranja controy 1 lt"
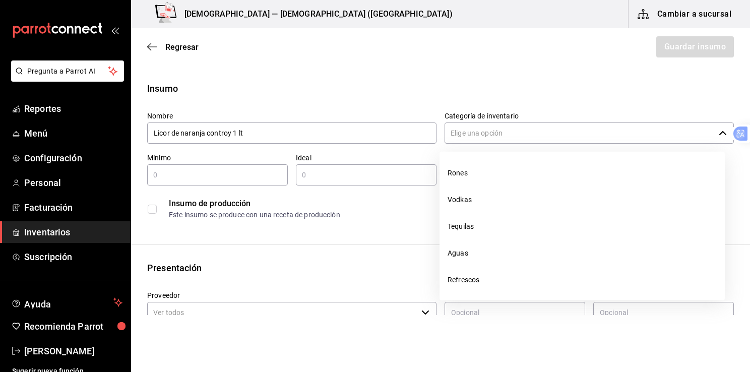
click at [610, 138] on input "Categoría de inventario" at bounding box center [579, 132] width 270 height 21
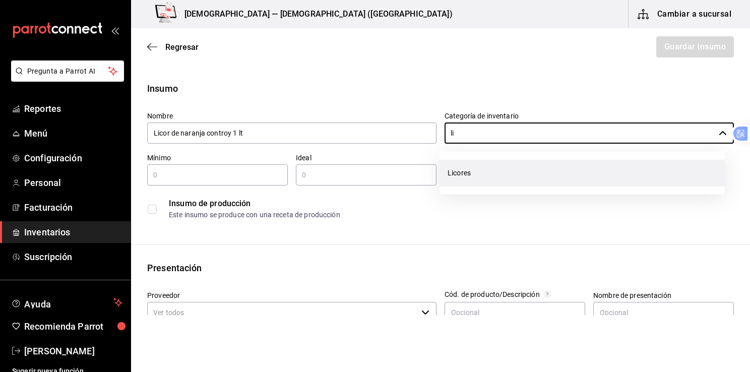
click at [466, 167] on li "Licores" at bounding box center [581, 173] width 285 height 27
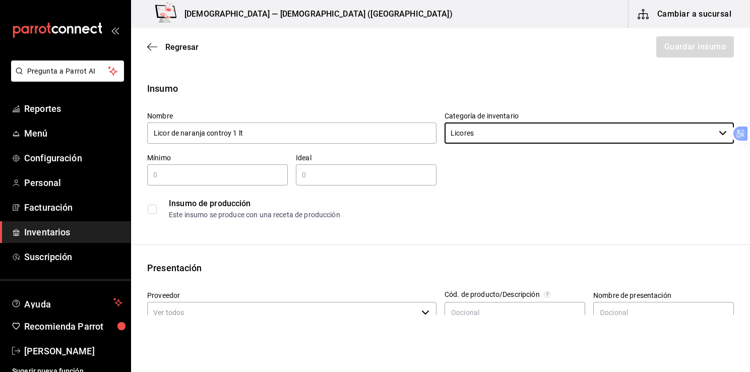
type input "Licores"
click at [228, 175] on input "text" at bounding box center [217, 175] width 141 height 12
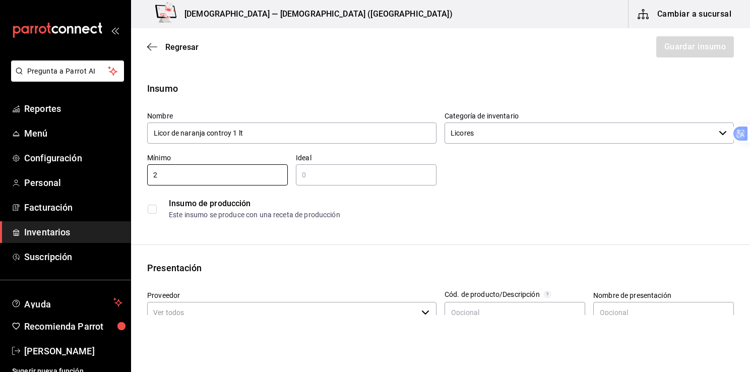
type input "2"
click at [301, 175] on input "text" at bounding box center [366, 175] width 141 height 12
type input "5"
click at [518, 202] on div "Insumo de producción" at bounding box center [451, 204] width 564 height 12
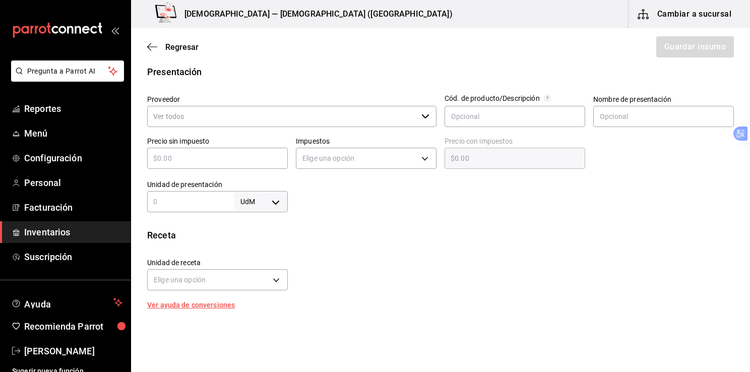
scroll to position [204, 0]
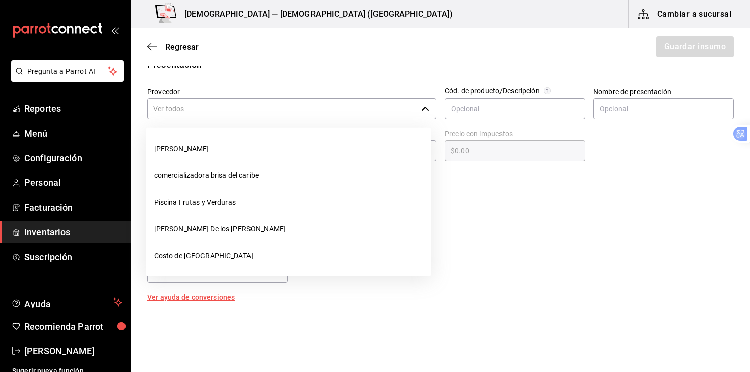
click at [238, 103] on input "Proveedor" at bounding box center [282, 108] width 270 height 21
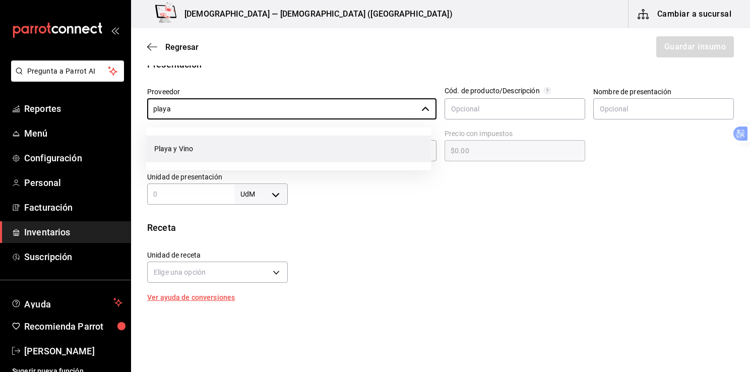
click at [185, 150] on li "Playa y Vino" at bounding box center [288, 149] width 285 height 27
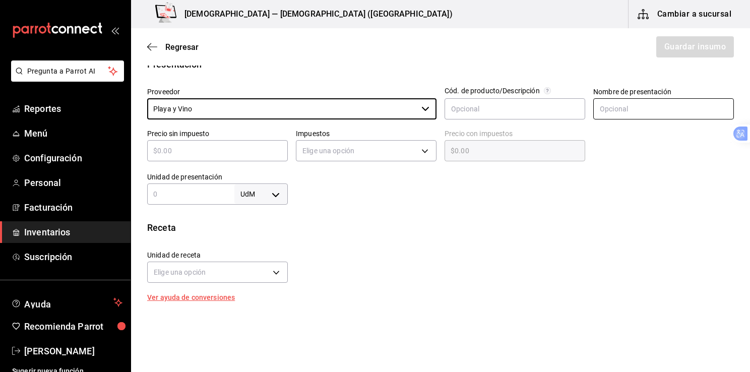
type input "Playa y Vino"
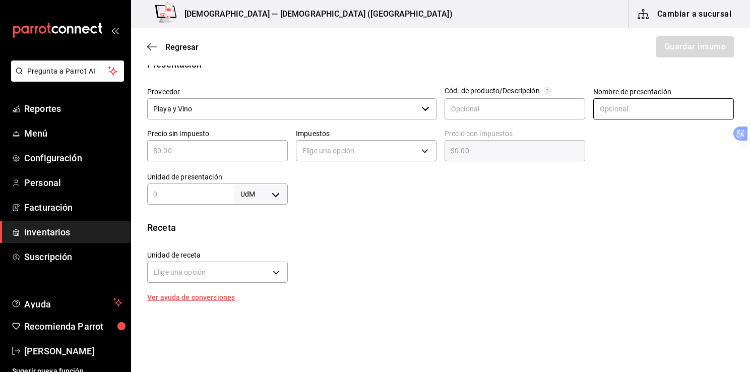
click at [609, 110] on input "text" at bounding box center [663, 108] width 141 height 21
type input "Botella"
click at [245, 152] on input "text" at bounding box center [217, 151] width 141 height 12
type input "$2"
type input "$2.00"
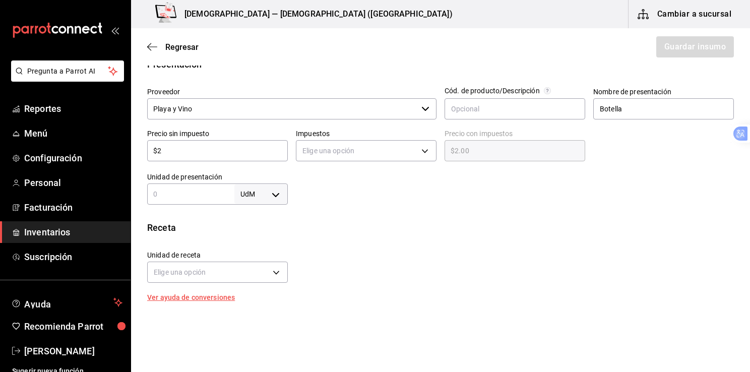
type input "$28"
type input "$28.00"
type input "$2"
type input "$2.00"
type input "$23"
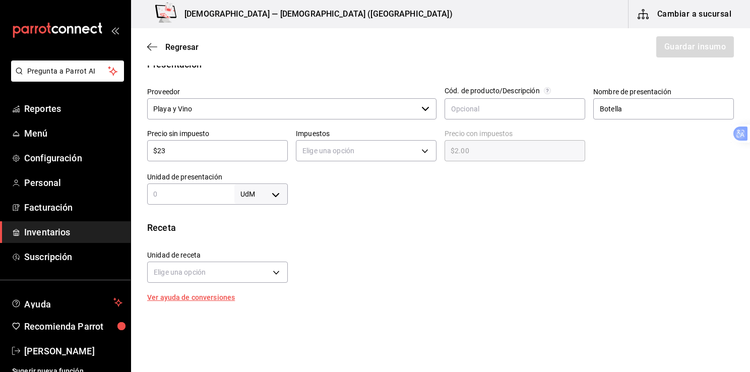
type input "$23.00"
type input "$238"
type input "$238.00"
type input "$238.01"
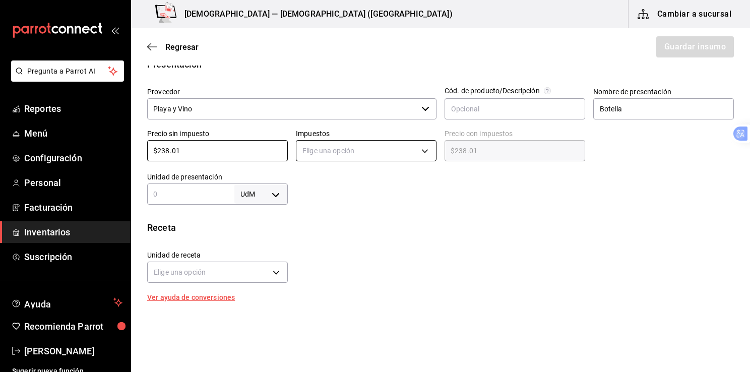
type input "$238.01"
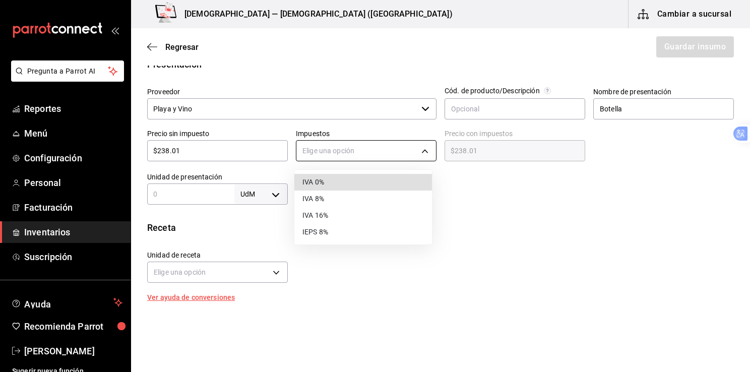
click at [421, 153] on body "Pregunta a Parrot AI Reportes Menú Configuración Personal Facturación Inventari…" at bounding box center [375, 157] width 750 height 315
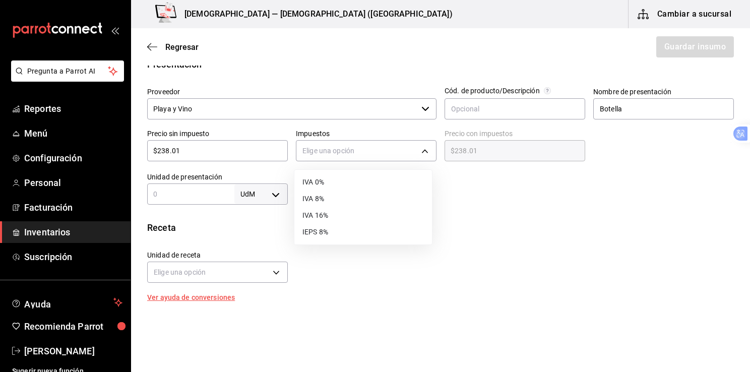
click at [316, 213] on li "IVA 16%" at bounding box center [363, 215] width 138 height 17
type input "IVA_16"
type input "$276.09"
click at [203, 194] on input "text" at bounding box center [190, 194] width 87 height 12
type input "1,000"
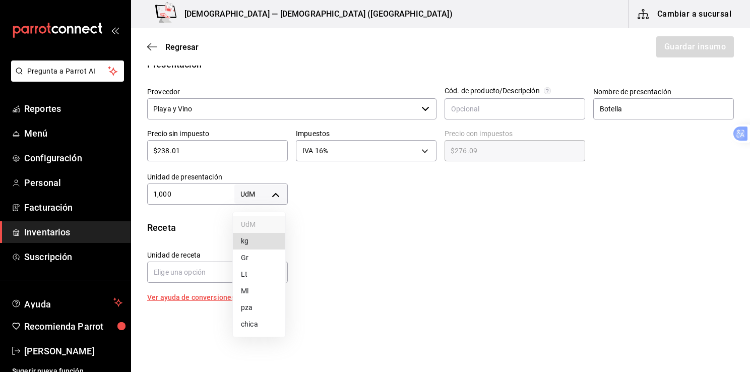
click at [274, 196] on body "Pregunta a Parrot AI Reportes Menú Configuración Personal Facturación Inventari…" at bounding box center [375, 157] width 750 height 315
click at [253, 291] on li "Ml" at bounding box center [259, 291] width 52 height 17
type input "MILLILITER"
type input "1,000"
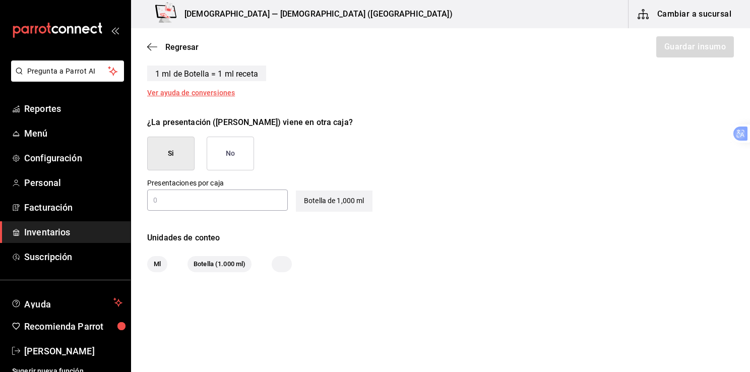
scroll to position [438, 0]
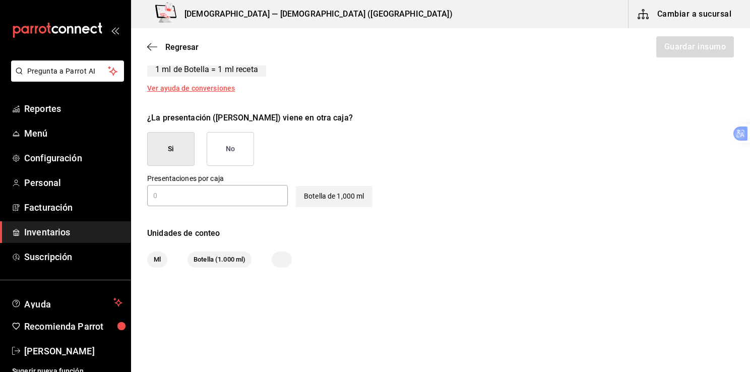
click at [239, 189] on input "text" at bounding box center [217, 195] width 141 height 12
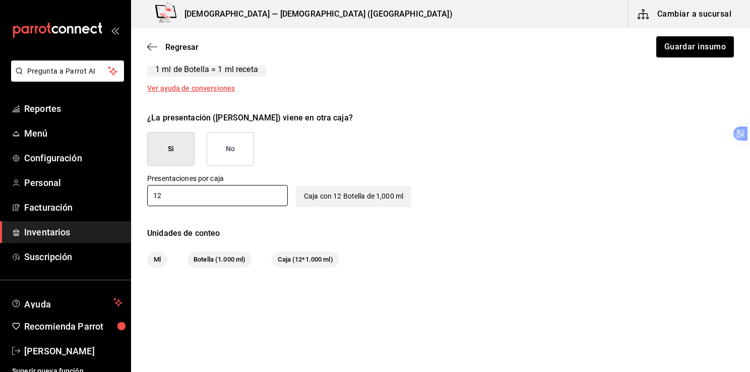
type input "12"
click at [543, 244] on div "Unidades de conteo Ml Botella (1.000 ml) Caja (12*1.000 ml)" at bounding box center [440, 247] width 619 height 40
click at [686, 48] on button "Guardar insumo" at bounding box center [694, 46] width 79 height 21
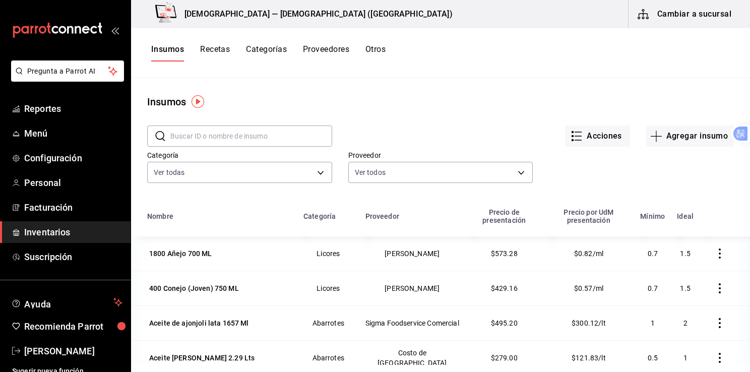
click at [62, 230] on font "Inventarios" at bounding box center [47, 232] width 46 height 11
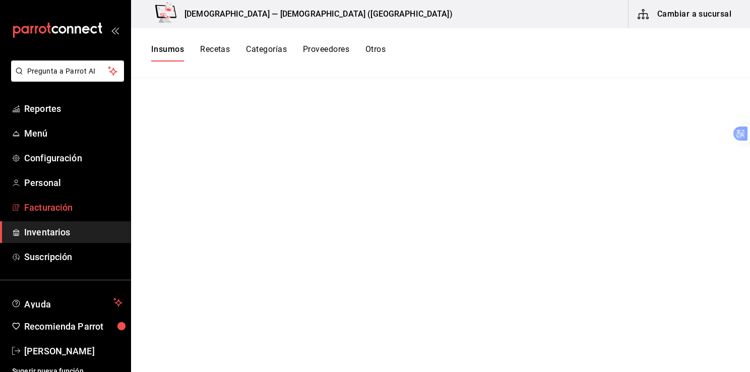
click at [62, 208] on font "Facturación" at bounding box center [48, 207] width 48 height 11
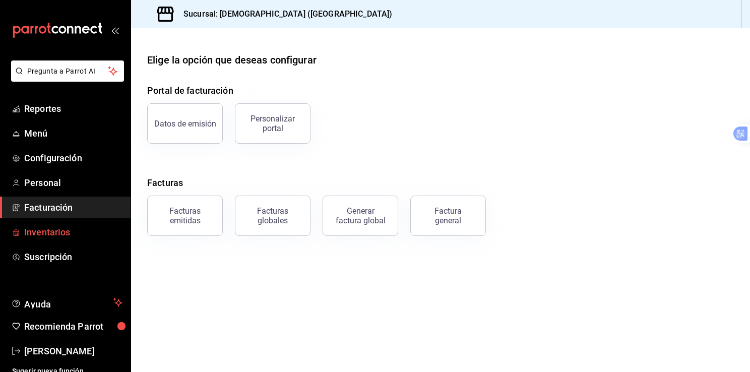
click at [57, 229] on font "Inventarios" at bounding box center [47, 232] width 46 height 11
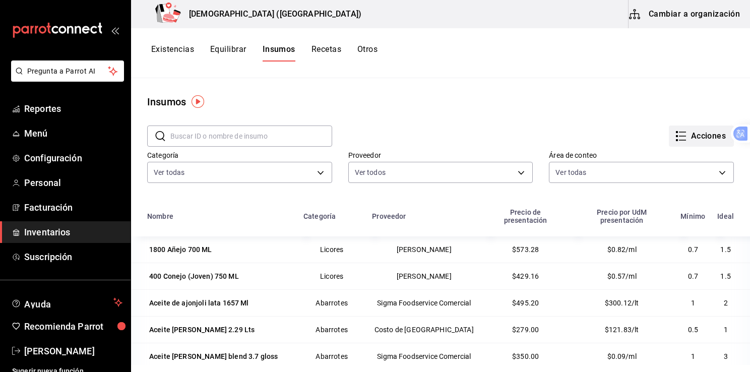
click at [696, 132] on font "Acciones" at bounding box center [708, 136] width 35 height 9
click at [173, 48] on button "Existencias" at bounding box center [172, 52] width 43 height 17
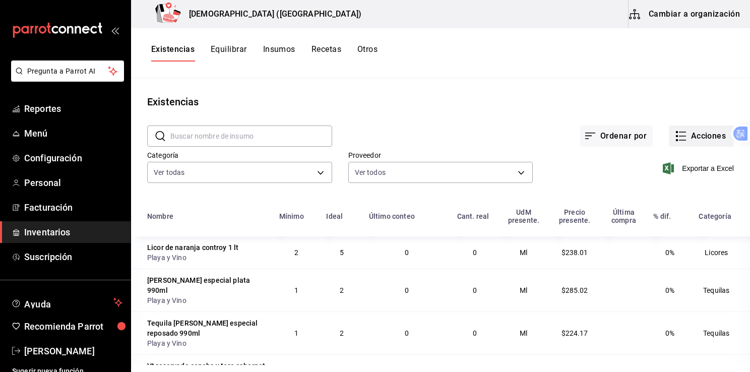
click at [699, 136] on font "Acciones" at bounding box center [708, 136] width 35 height 9
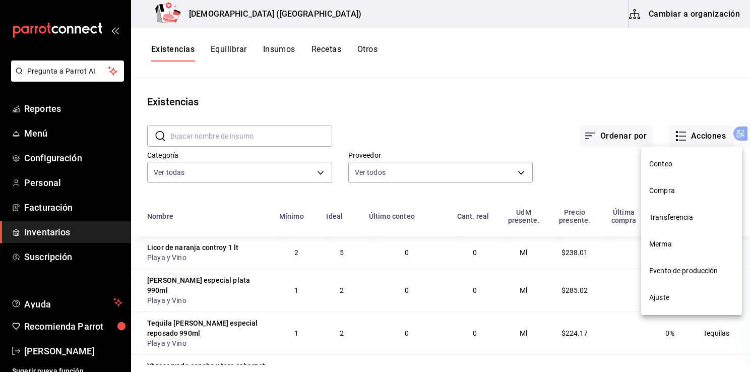
click at [665, 190] on span "Compra" at bounding box center [691, 190] width 85 height 11
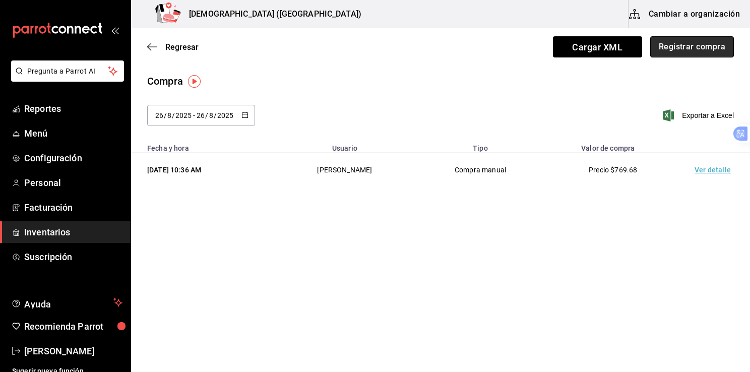
click at [694, 49] on button "Registrar compra" at bounding box center [692, 46] width 84 height 21
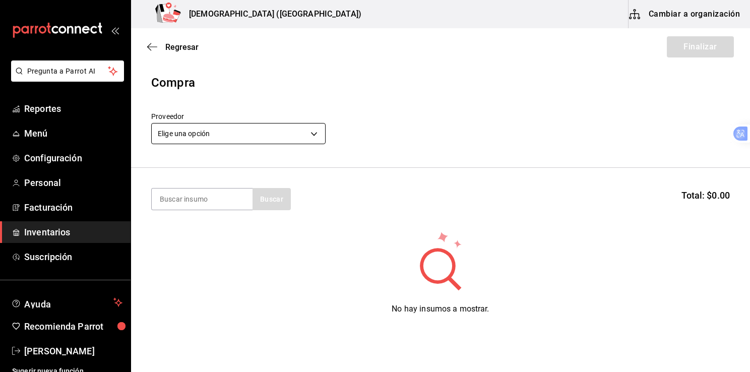
click at [272, 132] on body "Pregunta a Parrot AI Reportes Menú Configuración Personal Facturación Inventari…" at bounding box center [375, 157] width 750 height 315
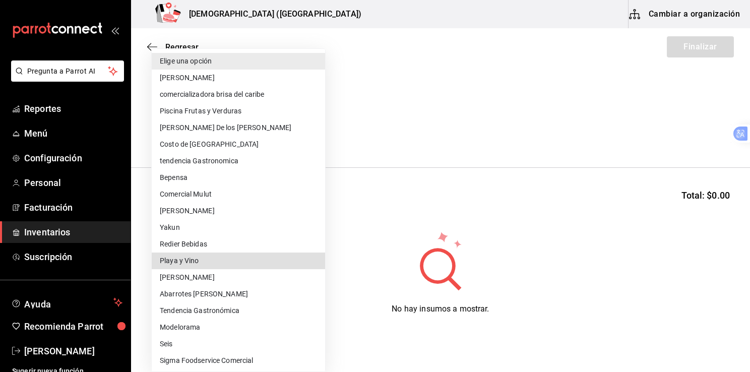
click at [195, 263] on li "Playa y Vino" at bounding box center [238, 260] width 173 height 17
type input "81ab8736-2898-42db-bdd3-8e5ab41f3201"
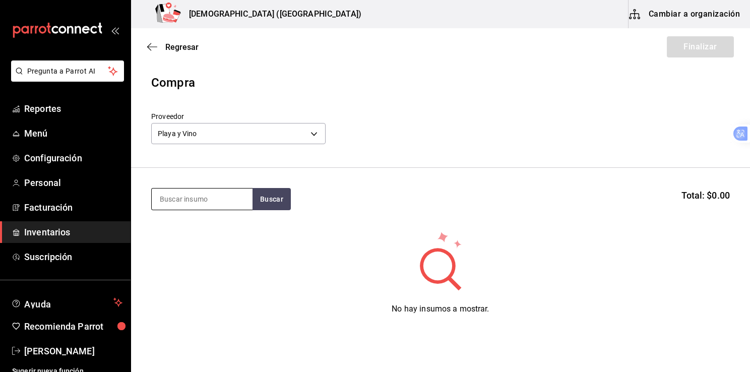
click at [198, 202] on input at bounding box center [202, 198] width 101 height 21
type input "concha y toro"
click at [264, 196] on button "Buscar" at bounding box center [271, 199] width 38 height 22
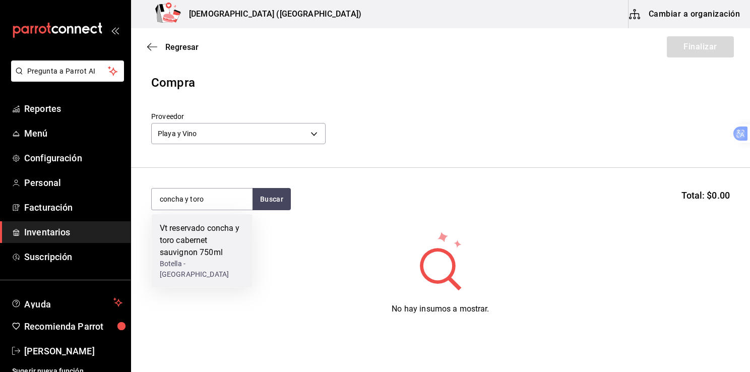
click at [191, 241] on div "Vt reservado concha y toro cabernet sauvignon 750ml" at bounding box center [202, 240] width 85 height 36
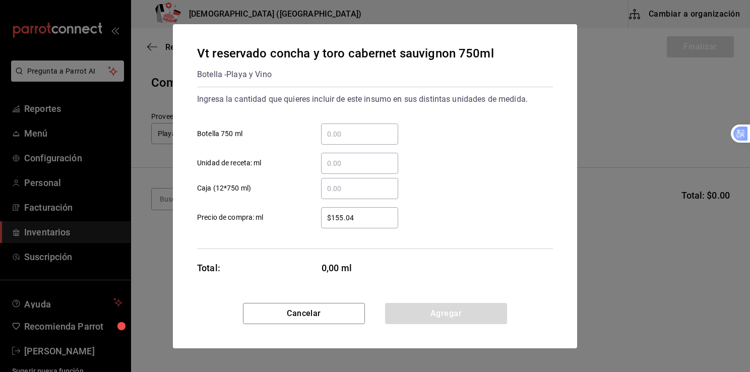
click at [335, 133] on input "​ Botella 750 ml" at bounding box center [359, 134] width 77 height 12
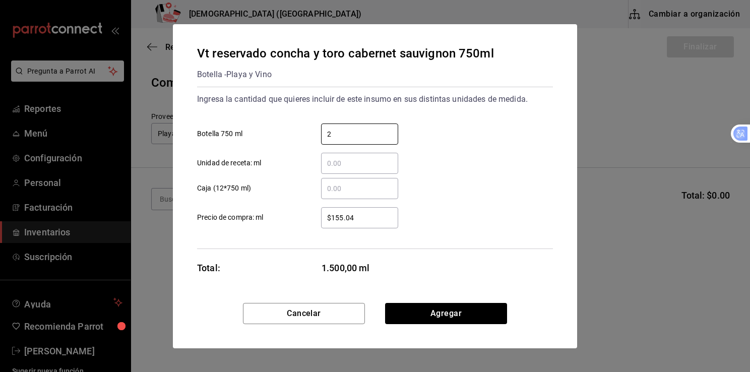
type input "2"
click at [563, 232] on div "Vt reservado concha y toro cabernet sauvignon 750ml Botella - Playa y Vino Ingr…" at bounding box center [375, 163] width 404 height 279
click at [358, 134] on input "2" at bounding box center [359, 134] width 77 height 12
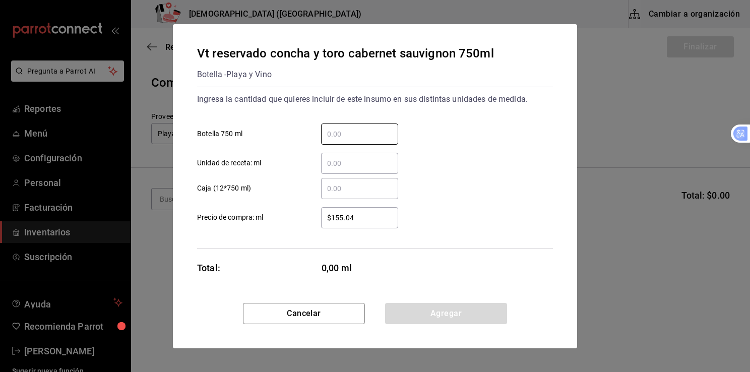
type input "2"
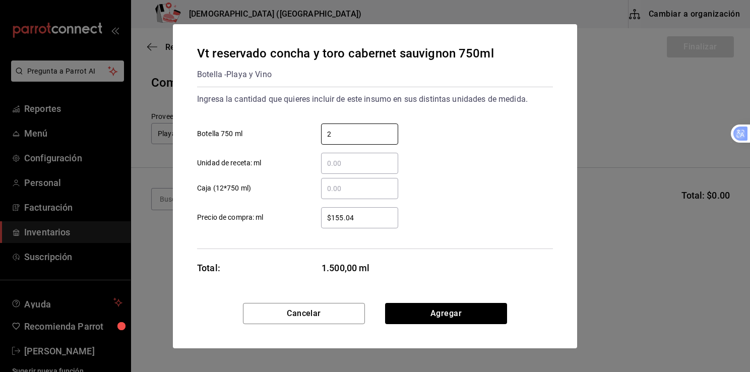
click at [365, 165] on input "​ Unidad de receta: ml" at bounding box center [359, 163] width 77 height 12
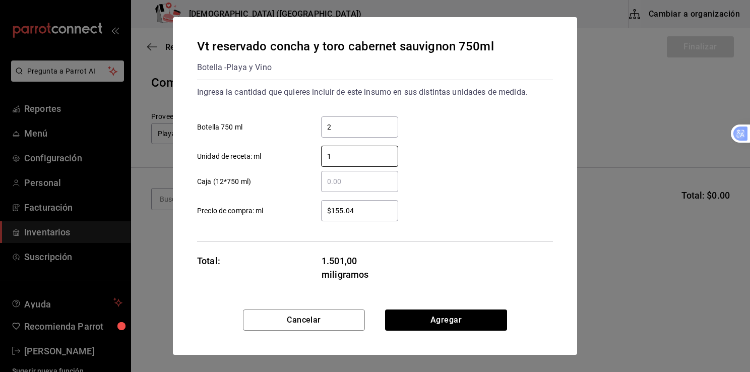
type input "1"
click at [342, 133] on input "2" at bounding box center [359, 127] width 77 height 12
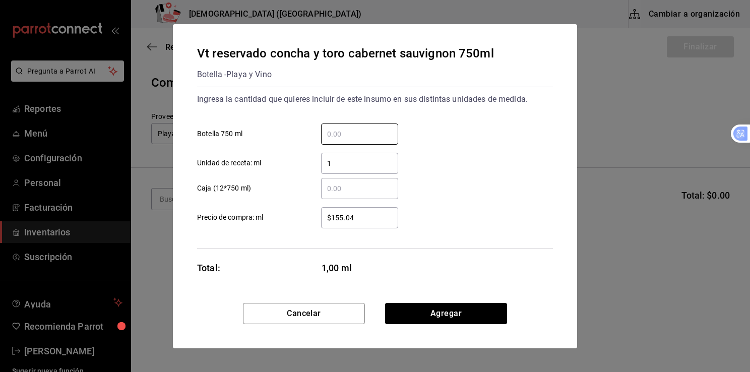
click at [332, 163] on input "1" at bounding box center [359, 163] width 77 height 12
type input "1"
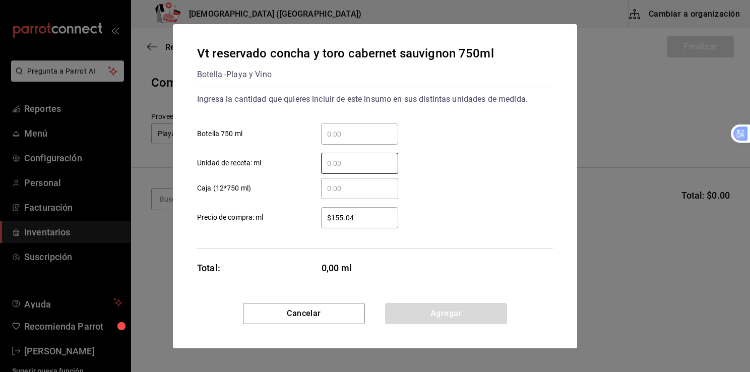
click at [333, 180] on div "​" at bounding box center [359, 188] width 77 height 21
click at [333, 182] on input "​ Caja (12*750 ml)" at bounding box center [359, 188] width 77 height 12
type input "1"
click at [339, 136] on input "​ Botella 750 ml" at bounding box center [359, 134] width 77 height 12
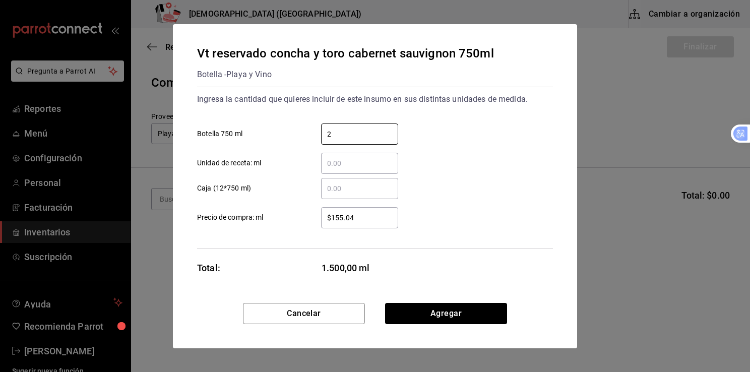
type input "2"
click at [537, 151] on div "​ Unidad de receta: ml" at bounding box center [371, 159] width 364 height 29
click at [436, 309] on button "Agregar" at bounding box center [446, 313] width 122 height 21
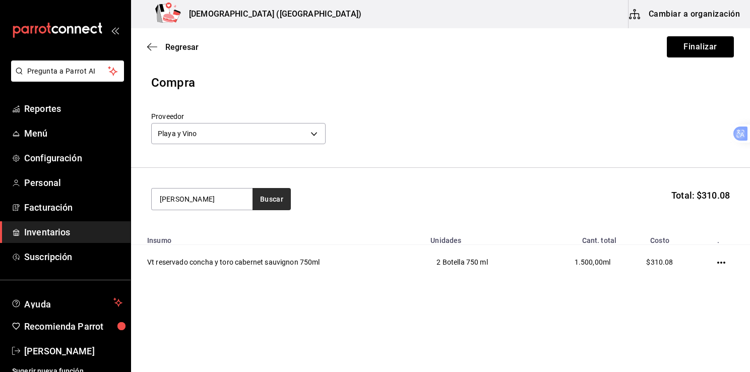
type input "[PERSON_NAME]"
click at [278, 196] on button "Buscar" at bounding box center [271, 199] width 38 height 22
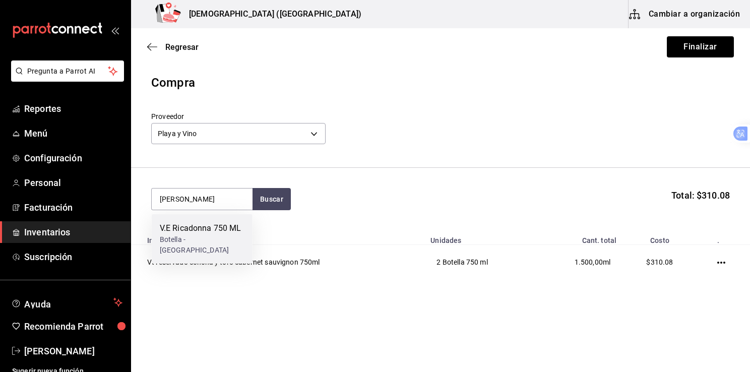
click at [204, 230] on div "V.E Ricadonna 750 ML" at bounding box center [202, 228] width 85 height 12
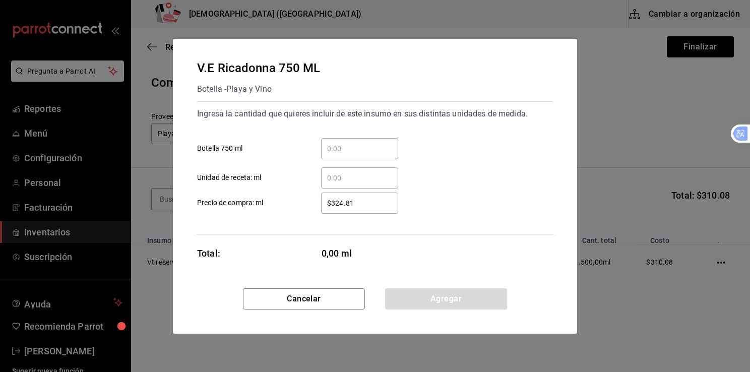
click at [338, 141] on div "​" at bounding box center [359, 148] width 77 height 21
click at [338, 143] on input "​ Botella 750 ml" at bounding box center [359, 149] width 77 height 12
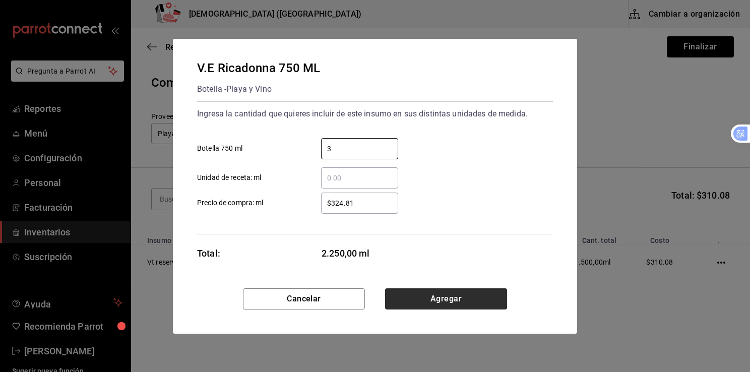
type input "3"
click at [435, 301] on button "Agregar" at bounding box center [446, 298] width 122 height 21
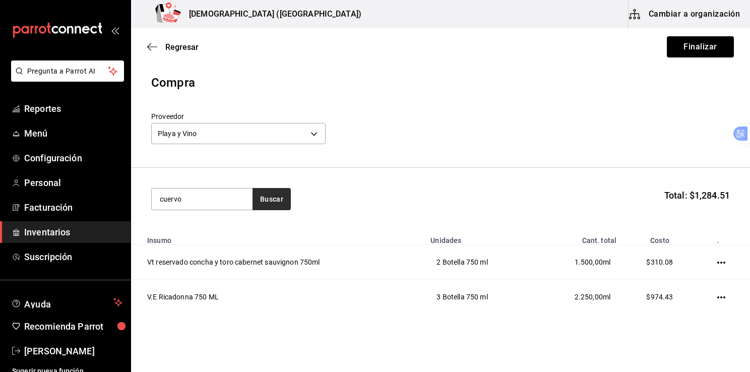
type input "cuervo"
click at [275, 197] on button "Buscar" at bounding box center [271, 199] width 38 height 22
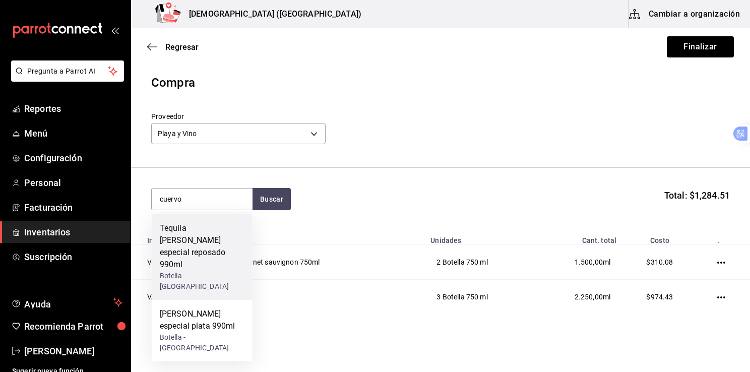
click at [199, 239] on div "Tequila [PERSON_NAME] especial reposado 990ml" at bounding box center [202, 246] width 85 height 48
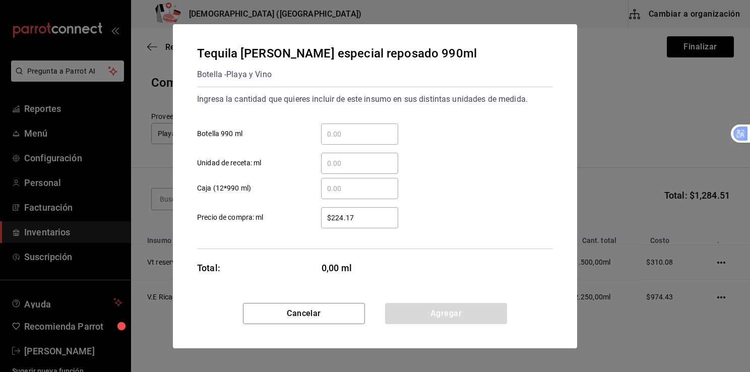
click at [346, 127] on div "​" at bounding box center [359, 133] width 77 height 21
click at [346, 128] on input "​ Botella 990 ml" at bounding box center [359, 134] width 77 height 12
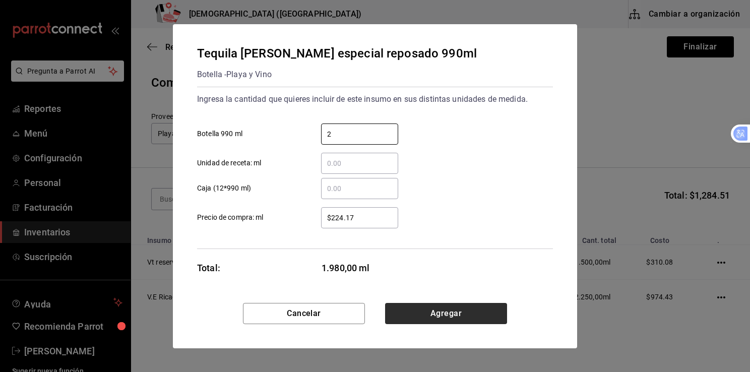
type input "2"
click at [448, 319] on button "Agregar" at bounding box center [446, 313] width 122 height 21
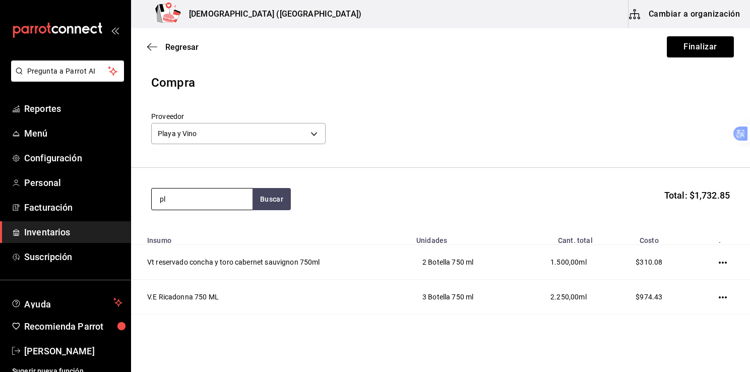
type input "p"
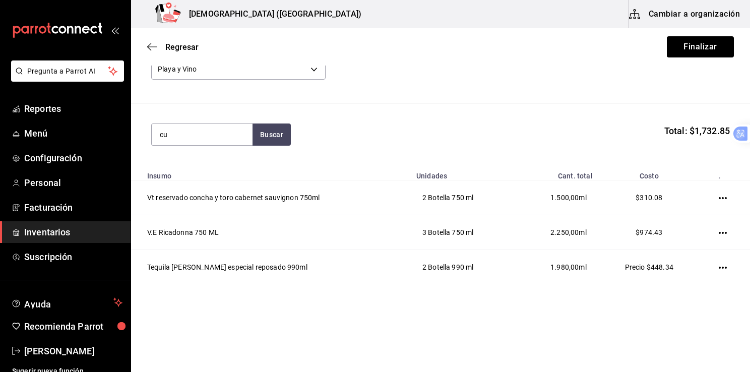
scroll to position [66, 0]
type input "c"
type input "plata"
click at [271, 131] on button "Buscar" at bounding box center [271, 133] width 38 height 22
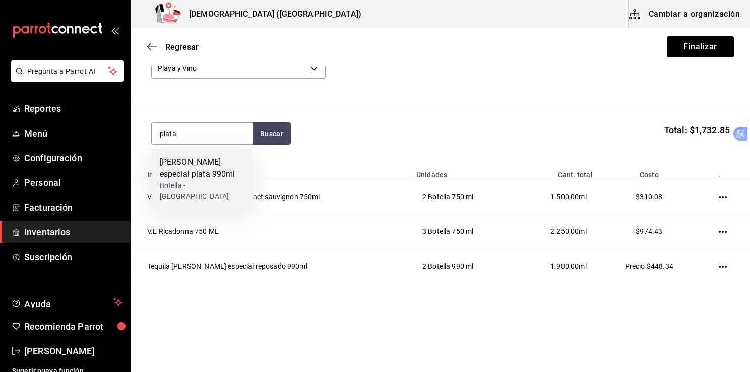
click at [190, 168] on div "[PERSON_NAME] especial plata 990ml" at bounding box center [202, 168] width 85 height 24
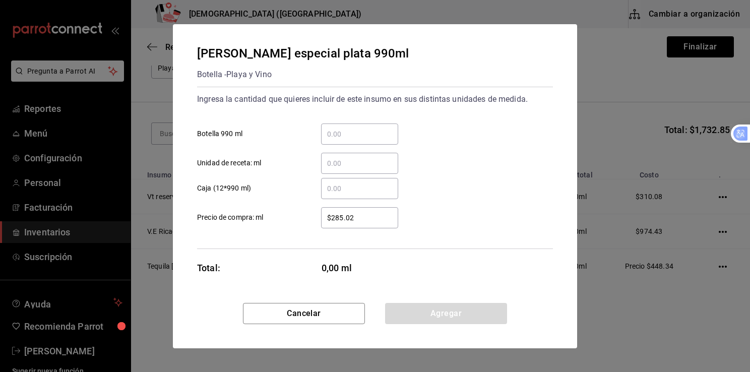
click at [351, 136] on input "​ Botella 990 ml" at bounding box center [359, 134] width 77 height 12
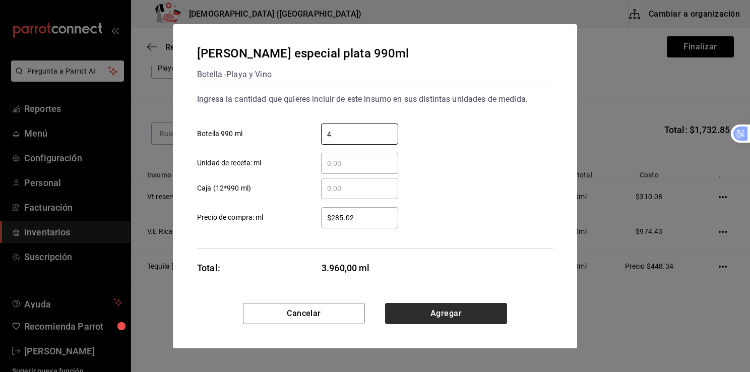
type input "4"
click at [447, 314] on button "Agregar" at bounding box center [446, 313] width 122 height 21
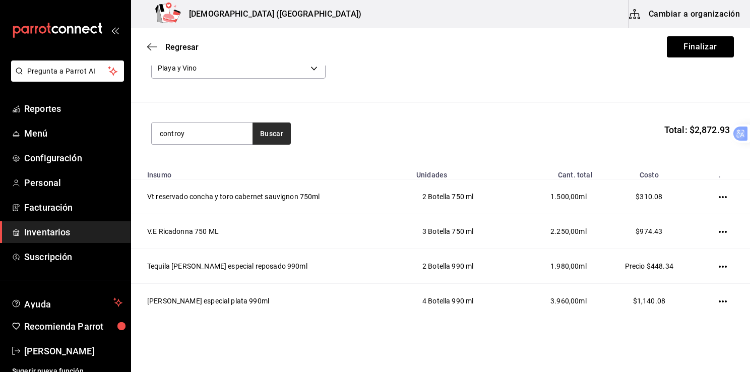
type input "controy"
click at [275, 129] on button "Buscar" at bounding box center [271, 133] width 38 height 22
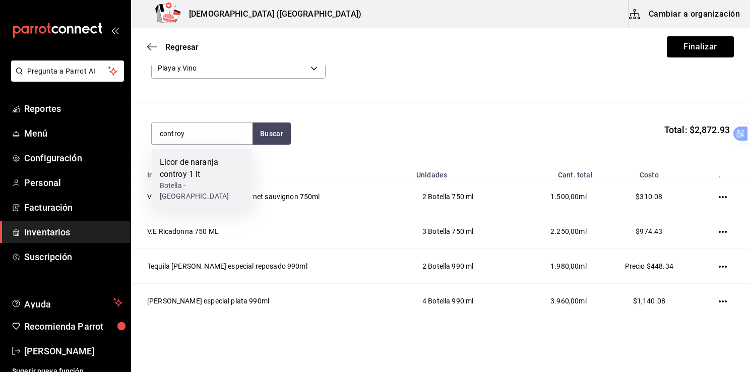
click at [195, 169] on div "Licor de naranja controy 1 lt" at bounding box center [202, 168] width 85 height 24
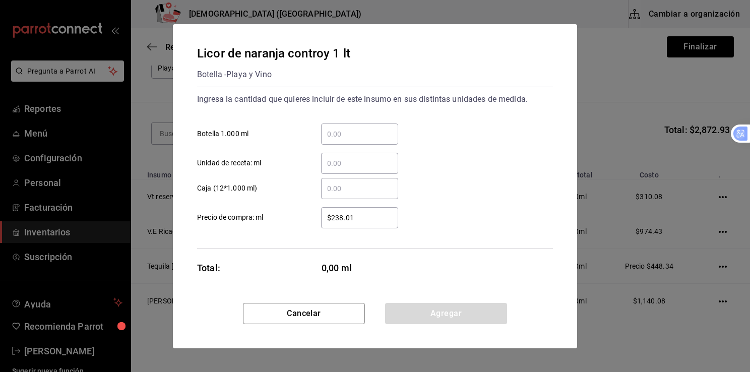
click at [345, 135] on input "​ Botella 1.000 ml" at bounding box center [359, 134] width 77 height 12
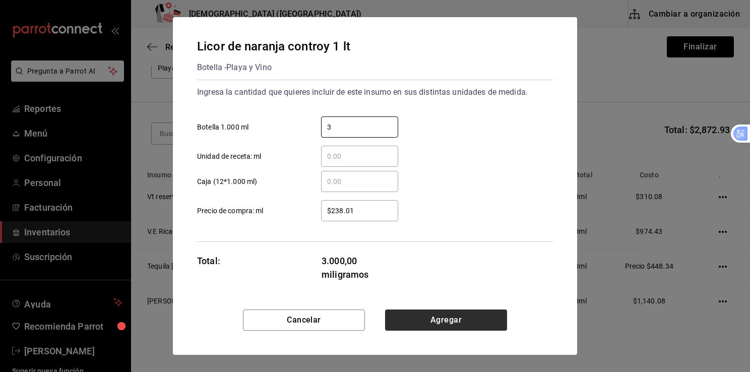
type input "3"
click at [447, 322] on button "Agregar" at bounding box center [446, 319] width 122 height 21
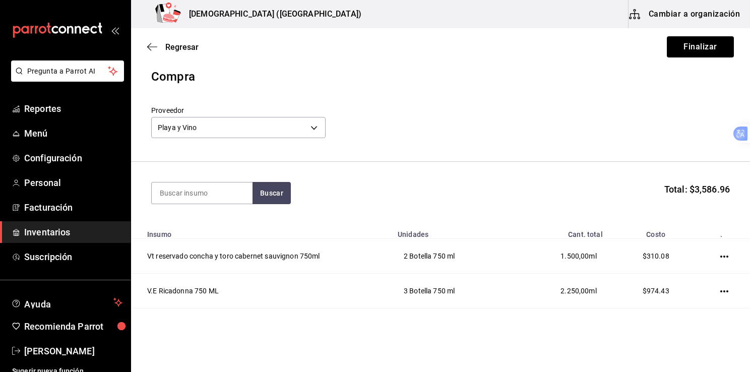
scroll to position [0, 0]
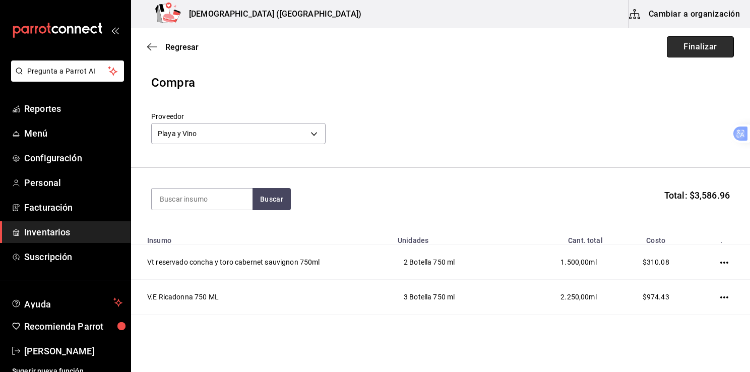
click at [690, 46] on button "Finalizar" at bounding box center [700, 46] width 67 height 21
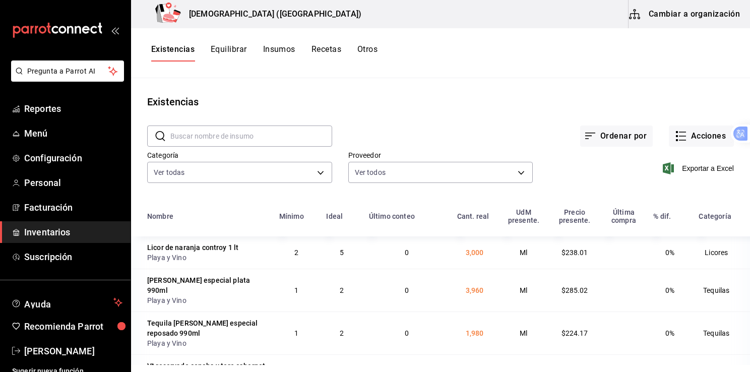
click at [61, 233] on font "Inventarios" at bounding box center [47, 232] width 46 height 11
